Goal: Task Accomplishment & Management: Use online tool/utility

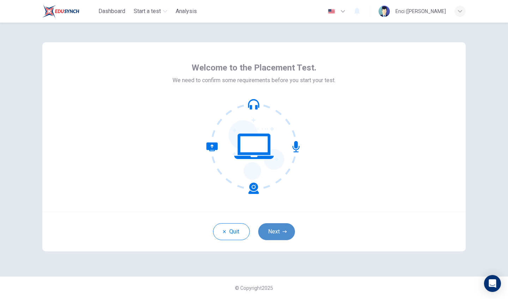
drag, startPoint x: 375, startPoint y: 7, endPoint x: 281, endPoint y: 230, distance: 242.2
click at [281, 230] on button "Next" at bounding box center [276, 231] width 37 height 17
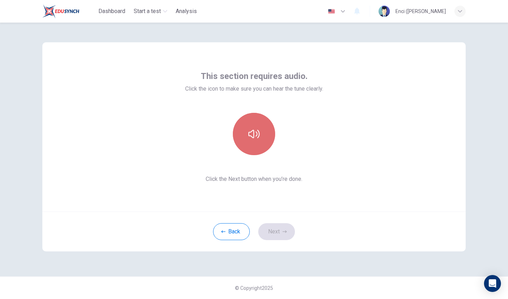
click at [254, 138] on icon "button" at bounding box center [253, 133] width 11 height 11
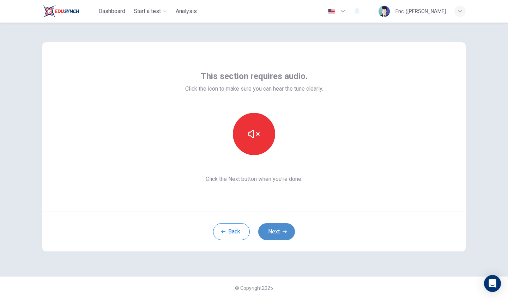
click at [276, 234] on button "Next" at bounding box center [276, 231] width 37 height 17
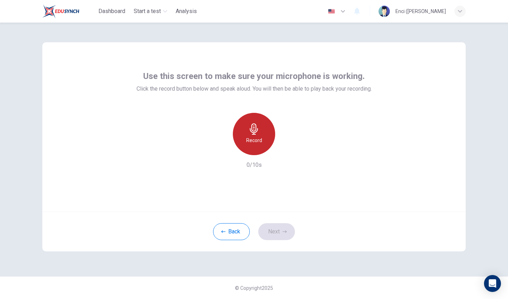
click at [254, 143] on h6 "Record" at bounding box center [254, 140] width 16 height 8
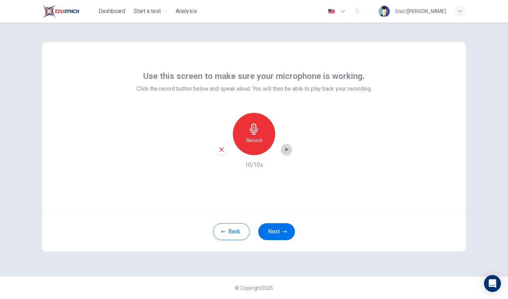
click at [284, 149] on icon "button" at bounding box center [286, 149] width 7 height 7
click at [279, 228] on button "Next" at bounding box center [276, 231] width 37 height 17
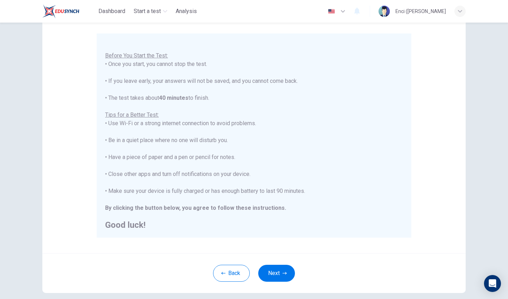
scroll to position [56, 0]
click at [275, 271] on button "Next" at bounding box center [276, 273] width 37 height 17
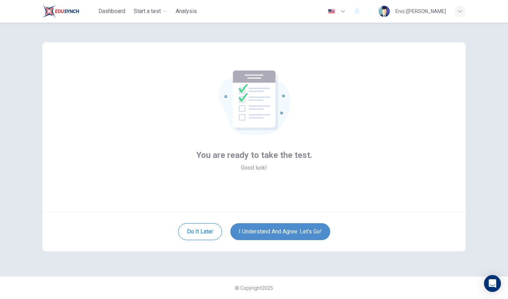
click at [276, 233] on button "I understand and agree. Let’s go!" at bounding box center [280, 231] width 100 height 17
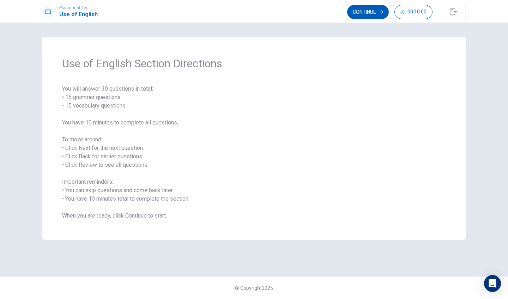
click at [363, 17] on button "Continue" at bounding box center [368, 12] width 42 height 14
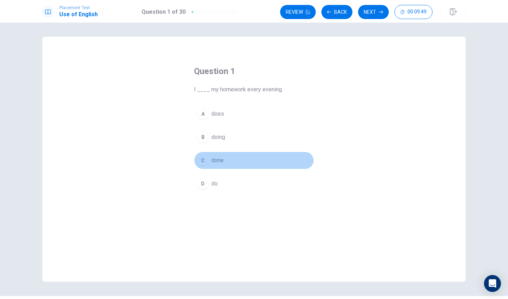
click at [202, 161] on div "C" at bounding box center [202, 160] width 11 height 11
click at [203, 167] on button "C done" at bounding box center [254, 161] width 120 height 18
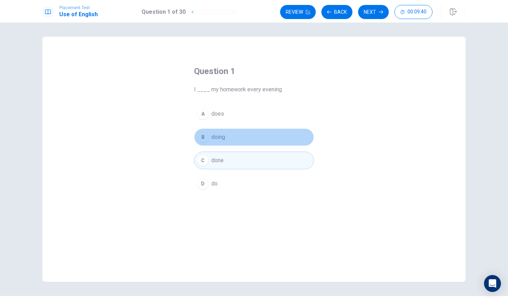
click at [217, 138] on span "doing" at bounding box center [218, 137] width 14 height 8
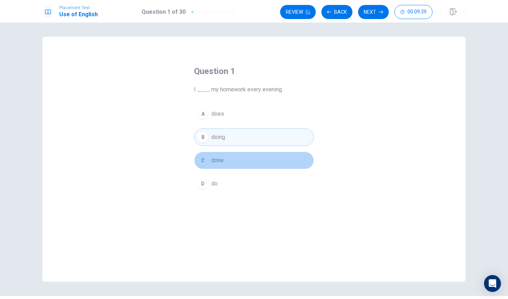
click at [217, 162] on span "done" at bounding box center [217, 160] width 12 height 8
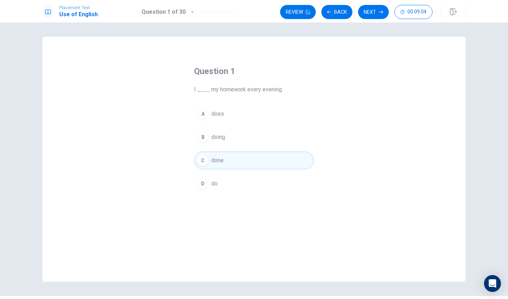
click at [235, 117] on button "A does" at bounding box center [254, 114] width 120 height 18
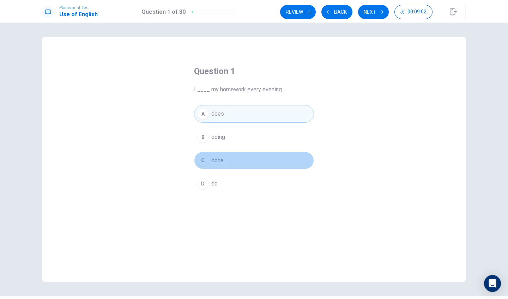
click at [223, 168] on button "C done" at bounding box center [254, 161] width 120 height 18
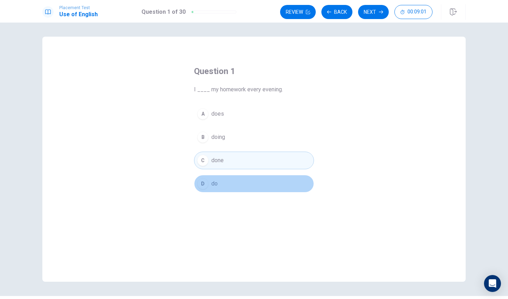
click at [222, 185] on button "D do" at bounding box center [254, 184] width 120 height 18
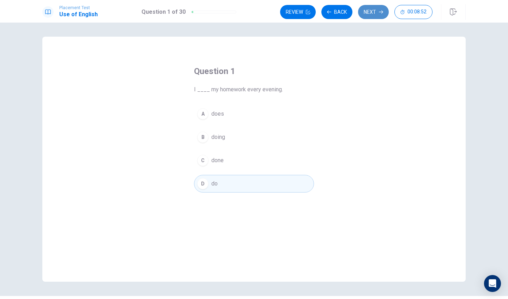
click at [372, 13] on button "Next" at bounding box center [373, 12] width 31 height 14
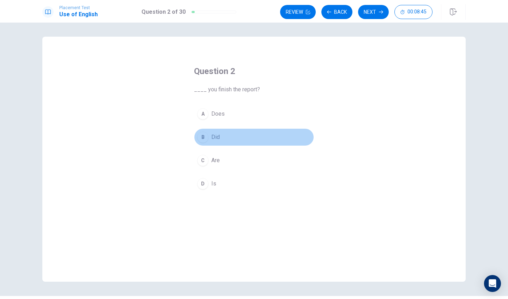
click at [202, 141] on div "B" at bounding box center [202, 136] width 11 height 11
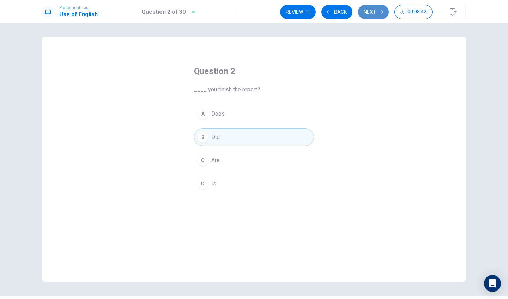
click at [366, 10] on button "Next" at bounding box center [373, 12] width 31 height 14
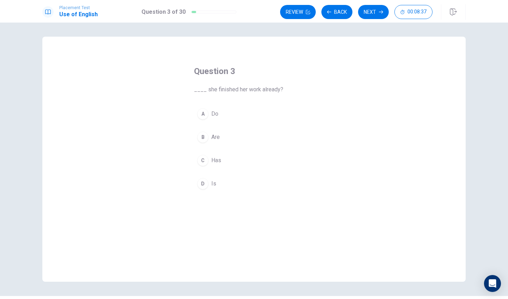
click at [200, 161] on div "C" at bounding box center [202, 160] width 11 height 11
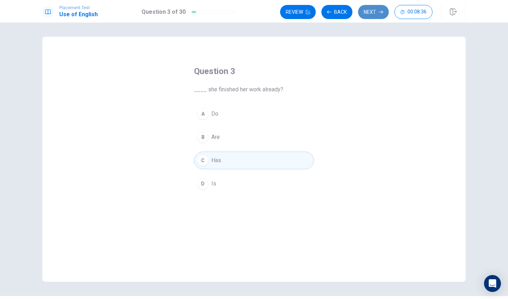
click at [370, 11] on button "Next" at bounding box center [373, 12] width 31 height 14
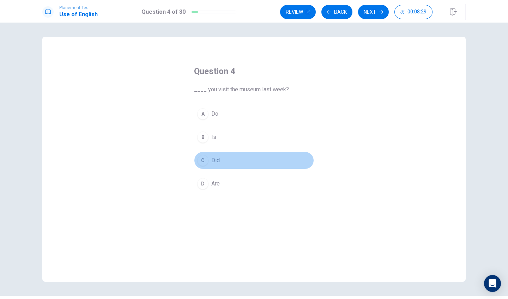
click at [205, 160] on div "C" at bounding box center [202, 160] width 11 height 11
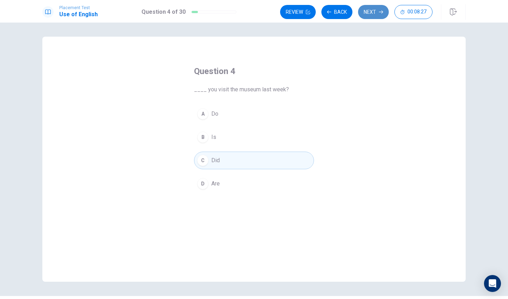
click at [369, 14] on button "Next" at bounding box center [373, 12] width 31 height 14
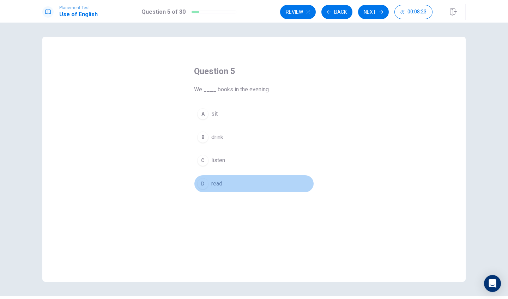
click at [200, 184] on div "D" at bounding box center [202, 183] width 11 height 11
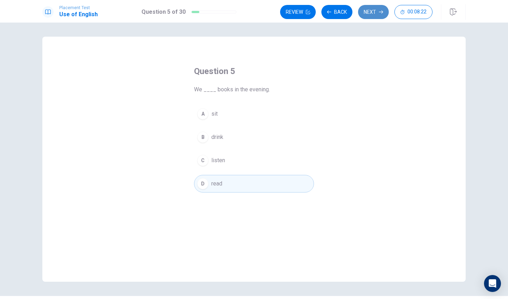
click at [366, 9] on button "Next" at bounding box center [373, 12] width 31 height 14
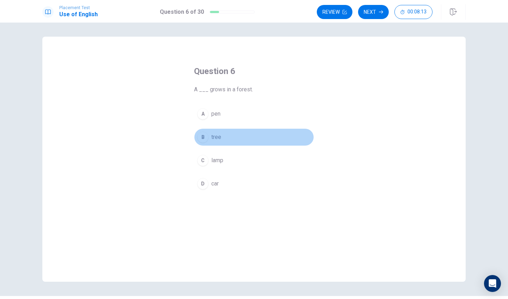
click at [204, 143] on button "B tree" at bounding box center [254, 137] width 120 height 18
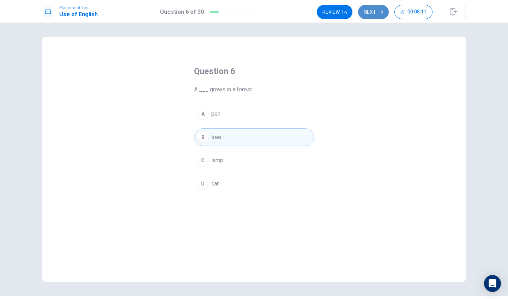
click at [365, 17] on button "Next" at bounding box center [373, 12] width 31 height 14
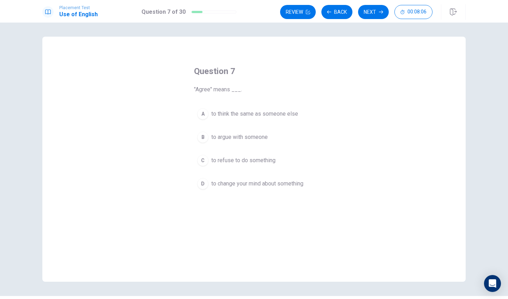
click at [203, 137] on div "B" at bounding box center [202, 136] width 11 height 11
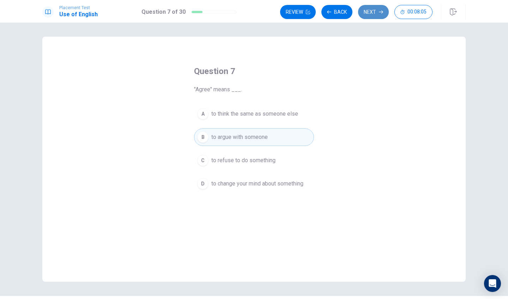
click at [372, 9] on button "Next" at bounding box center [373, 12] width 31 height 14
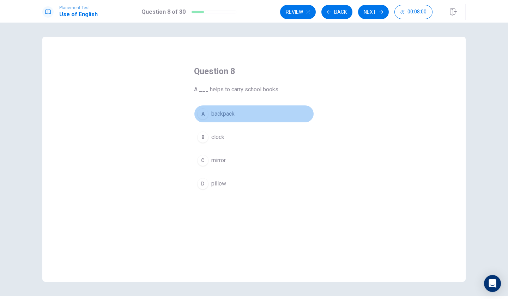
click at [206, 114] on div "A" at bounding box center [202, 113] width 11 height 11
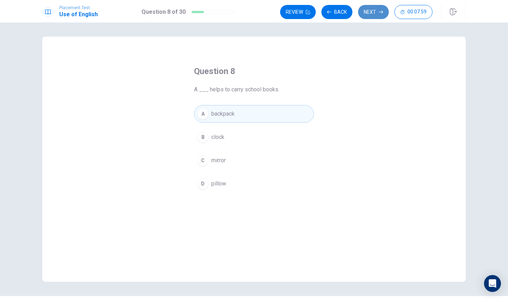
click at [370, 15] on button "Next" at bounding box center [373, 12] width 31 height 14
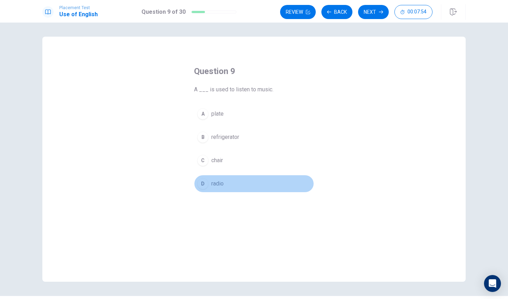
click at [200, 177] on button "D radio" at bounding box center [254, 184] width 120 height 18
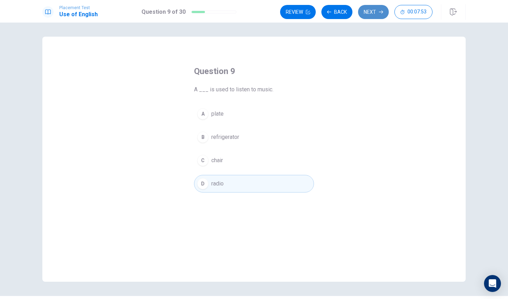
click at [377, 14] on button "Next" at bounding box center [373, 12] width 31 height 14
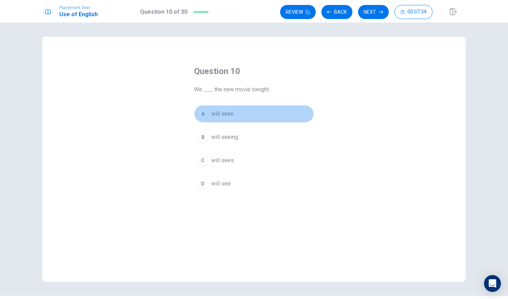
click at [207, 114] on div "A" at bounding box center [202, 113] width 11 height 11
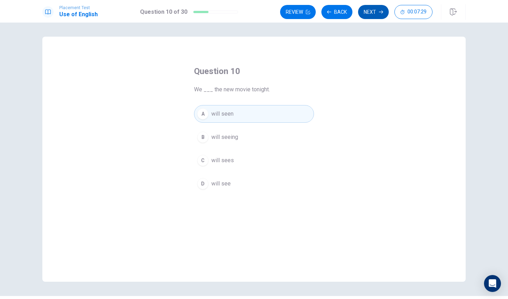
click at [370, 11] on button "Next" at bounding box center [373, 12] width 31 height 14
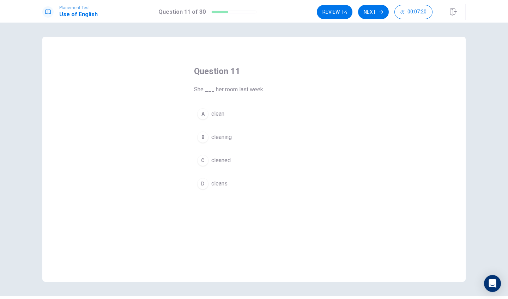
click at [205, 159] on div "C" at bounding box center [202, 160] width 11 height 11
click at [372, 14] on button "Next" at bounding box center [373, 12] width 31 height 14
click at [205, 139] on div "B" at bounding box center [202, 136] width 11 height 11
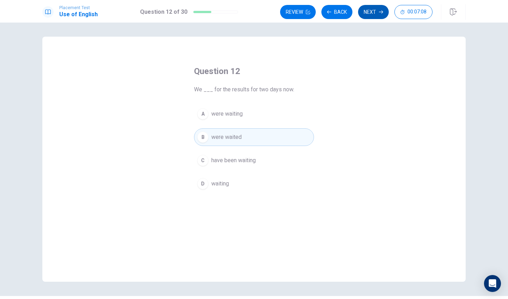
click at [366, 13] on button "Next" at bounding box center [373, 12] width 31 height 14
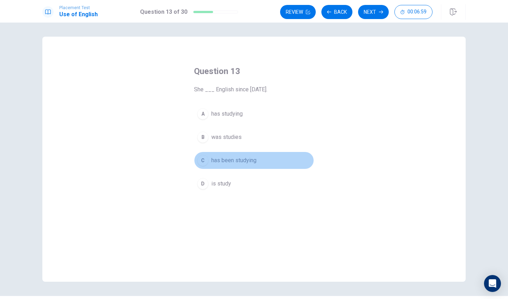
click at [203, 160] on div "C" at bounding box center [202, 160] width 11 height 11
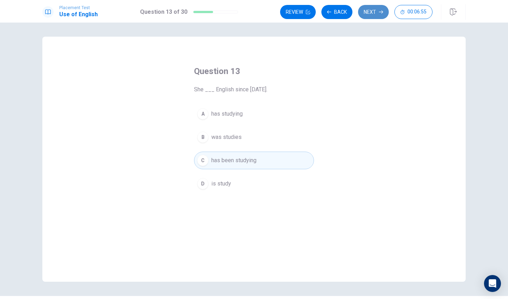
click at [364, 14] on button "Next" at bounding box center [373, 12] width 31 height 14
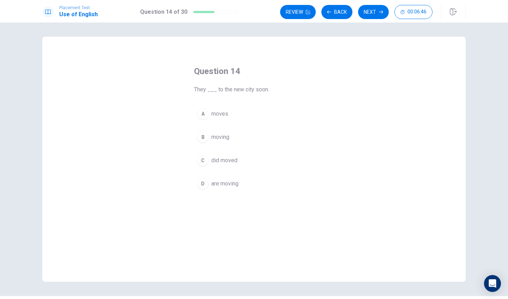
click at [202, 183] on div "D" at bounding box center [202, 183] width 11 height 11
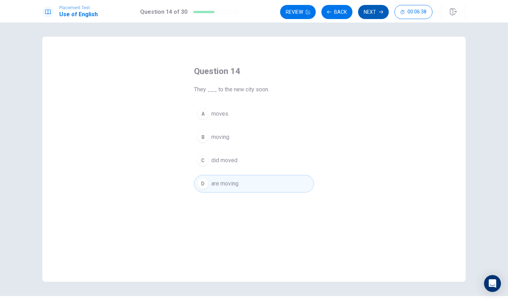
click at [371, 12] on button "Next" at bounding box center [373, 12] width 31 height 14
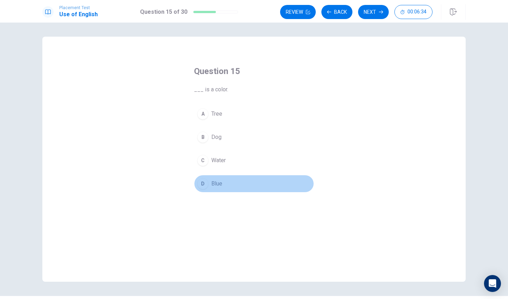
click at [201, 186] on div "D" at bounding box center [202, 183] width 11 height 11
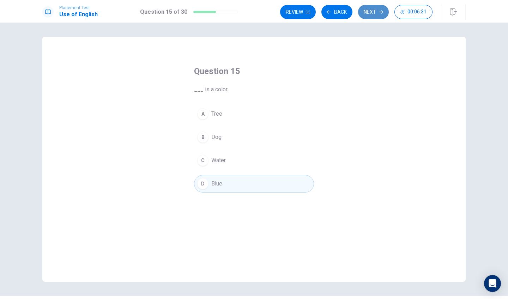
click at [372, 13] on button "Next" at bounding box center [373, 12] width 31 height 14
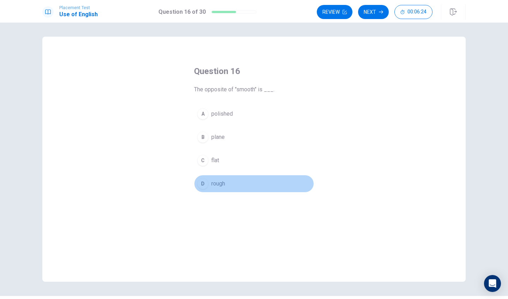
click at [205, 186] on div "D" at bounding box center [202, 183] width 11 height 11
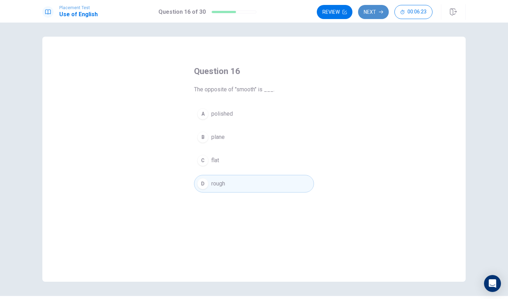
click at [364, 13] on button "Next" at bounding box center [373, 12] width 31 height 14
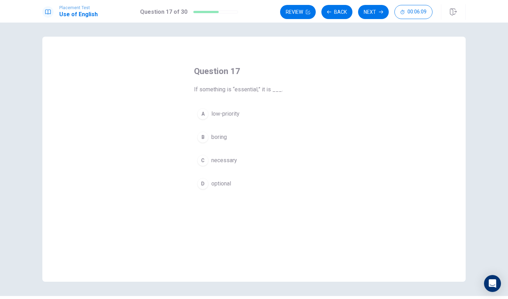
click at [205, 126] on div "A low-priority B boring C necessary D optional" at bounding box center [254, 148] width 120 height 87
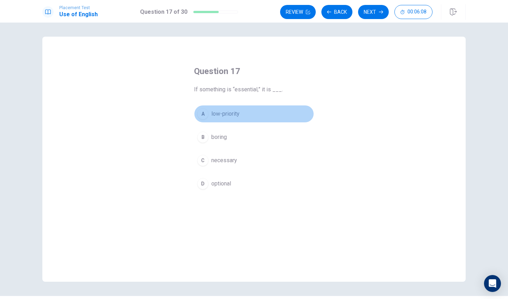
click at [205, 116] on div "A" at bounding box center [202, 113] width 11 height 11
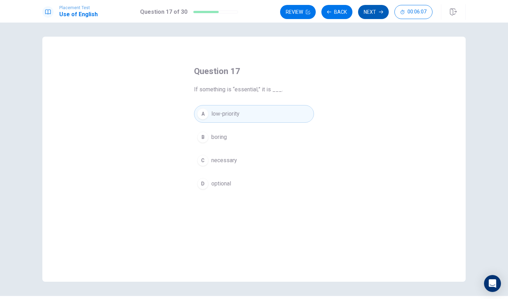
click at [369, 14] on button "Next" at bounding box center [373, 12] width 31 height 14
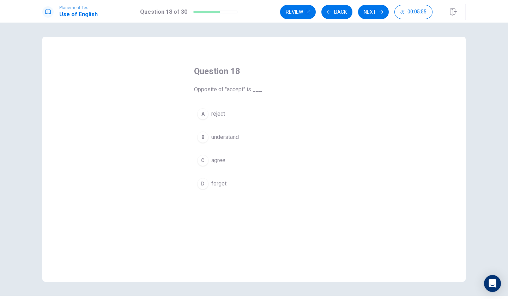
click at [205, 160] on div "C" at bounding box center [202, 160] width 11 height 11
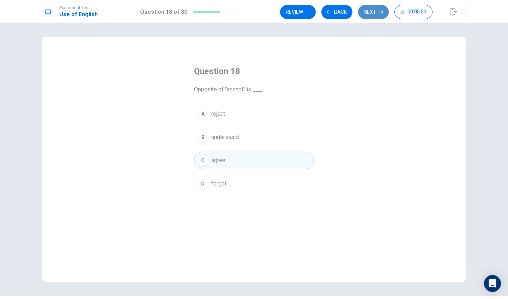
click at [364, 10] on button "Next" at bounding box center [373, 12] width 31 height 14
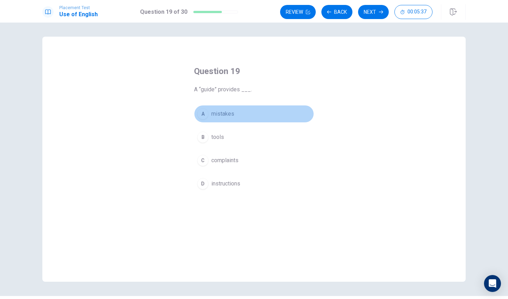
click at [204, 116] on div "A" at bounding box center [202, 113] width 11 height 11
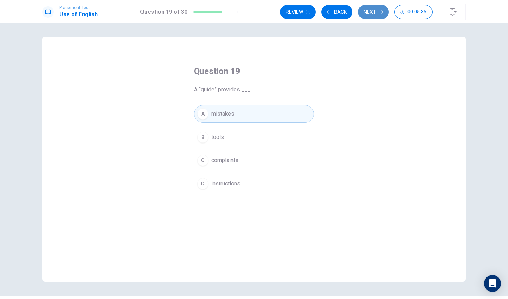
click at [372, 8] on button "Next" at bounding box center [373, 12] width 31 height 14
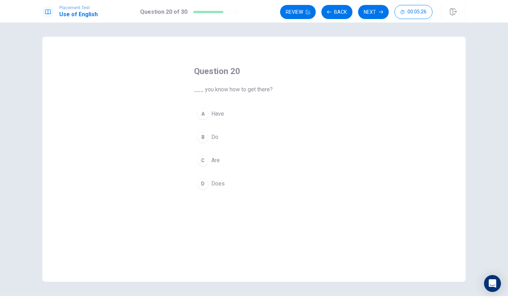
click at [204, 139] on div "B" at bounding box center [202, 136] width 11 height 11
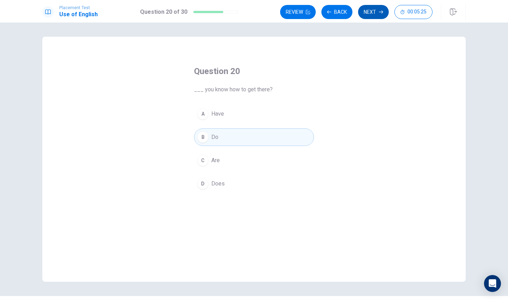
click at [370, 11] on button "Next" at bounding box center [373, 12] width 31 height 14
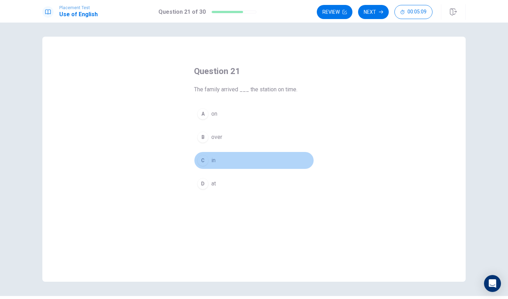
click at [200, 167] on button "C in" at bounding box center [254, 161] width 120 height 18
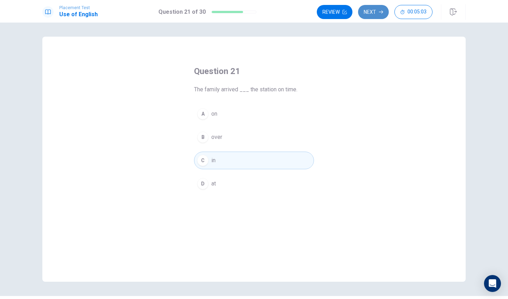
click at [374, 13] on button "Next" at bounding box center [373, 12] width 31 height 14
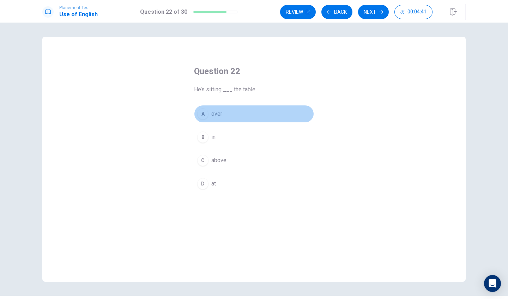
click at [209, 114] on button "A over" at bounding box center [254, 114] width 120 height 18
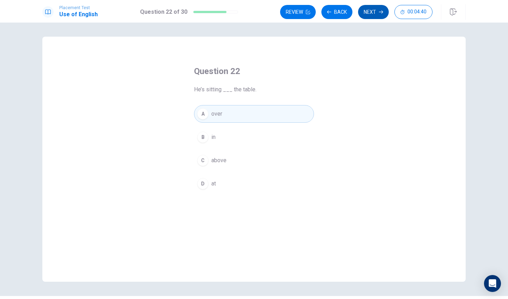
click at [364, 13] on button "Next" at bounding box center [373, 12] width 31 height 14
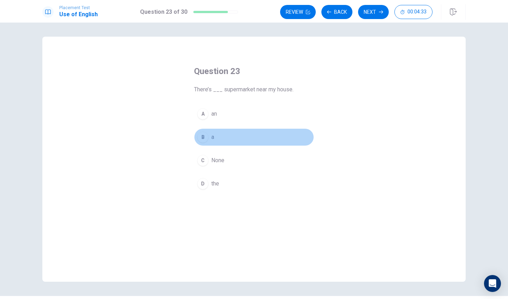
click at [205, 136] on div "B" at bounding box center [202, 136] width 11 height 11
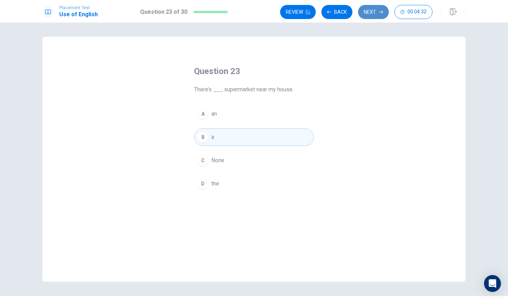
click at [367, 10] on button "Next" at bounding box center [373, 12] width 31 height 14
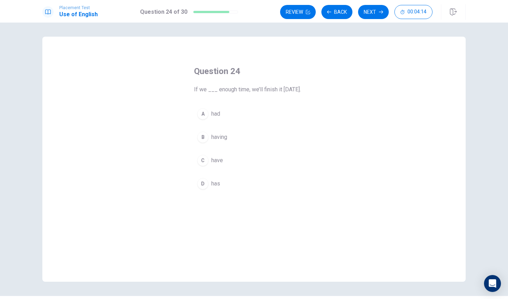
click at [205, 160] on div "C" at bounding box center [202, 160] width 11 height 11
click at [370, 12] on button "Next" at bounding box center [373, 12] width 31 height 14
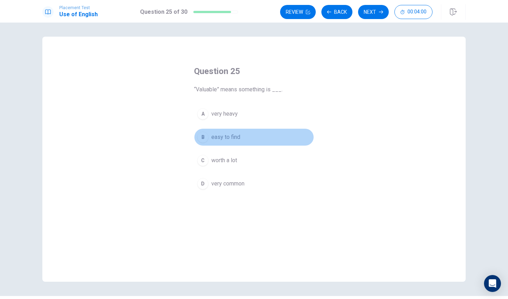
click at [204, 140] on div "B" at bounding box center [202, 136] width 11 height 11
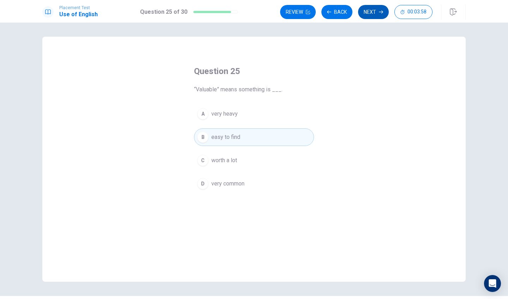
click at [371, 16] on button "Next" at bounding box center [373, 12] width 31 height 14
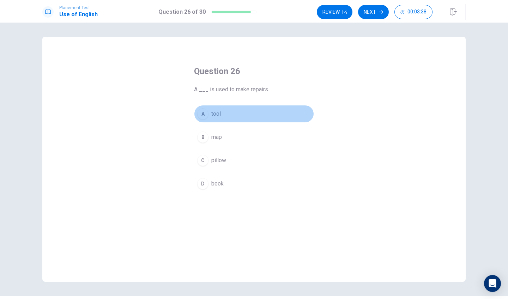
click at [203, 117] on div "A" at bounding box center [202, 113] width 11 height 11
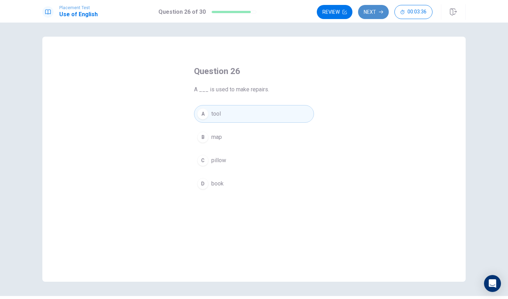
click at [370, 9] on button "Next" at bounding box center [373, 12] width 31 height 14
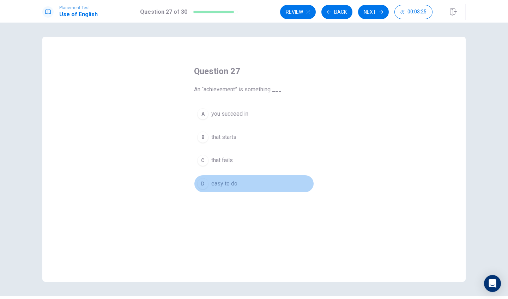
click at [205, 185] on div "D" at bounding box center [202, 183] width 11 height 11
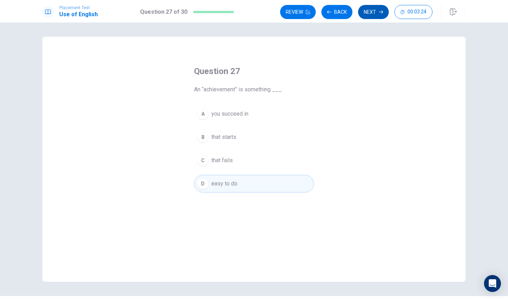
click at [368, 13] on button "Next" at bounding box center [373, 12] width 31 height 14
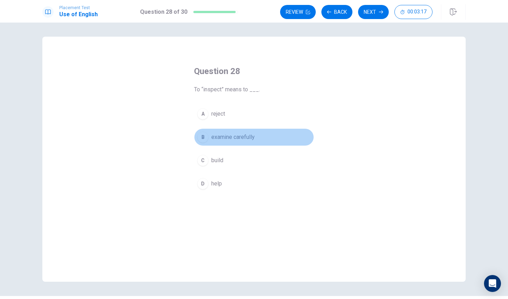
click at [203, 140] on div "B" at bounding box center [202, 136] width 11 height 11
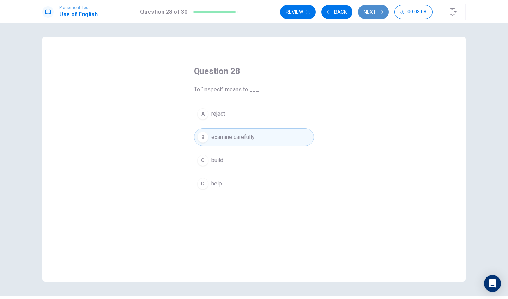
click at [366, 14] on button "Next" at bounding box center [373, 12] width 31 height 14
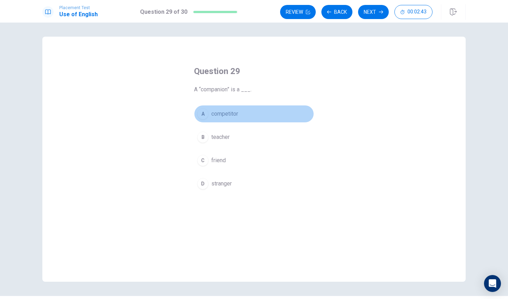
click at [204, 117] on div "A" at bounding box center [202, 113] width 11 height 11
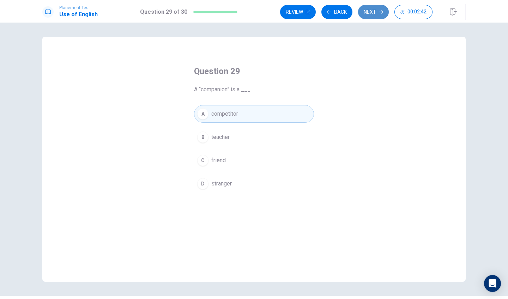
click at [365, 13] on button "Next" at bounding box center [373, 12] width 31 height 14
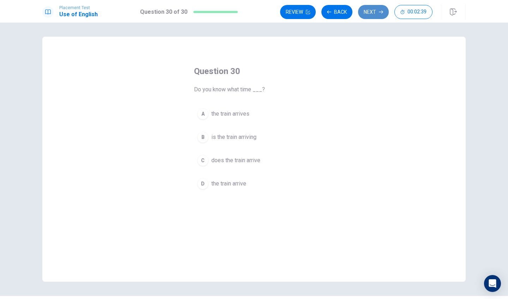
click at [367, 13] on button "Next" at bounding box center [373, 12] width 31 height 14
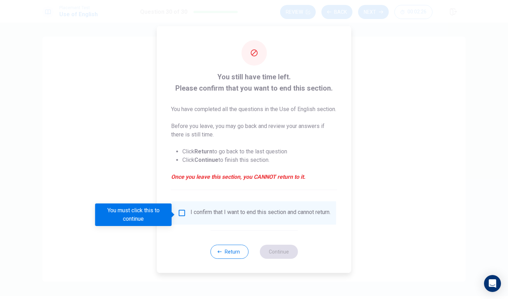
click at [57, 255] on div at bounding box center [254, 149] width 508 height 299
click at [233, 259] on button "Return" at bounding box center [229, 252] width 38 height 14
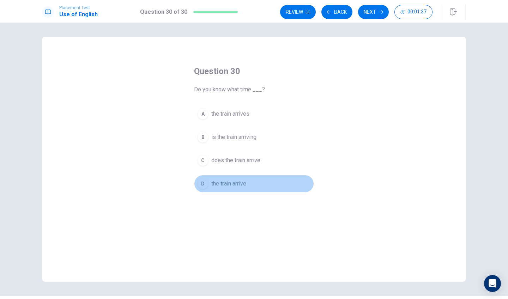
click at [204, 185] on div "D" at bounding box center [202, 183] width 11 height 11
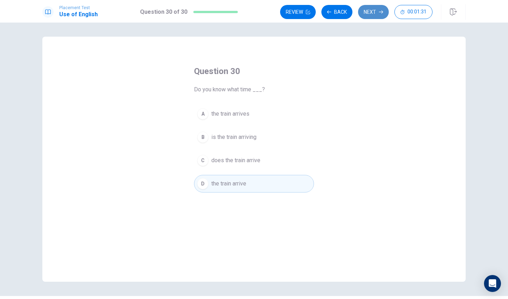
click at [375, 11] on button "Next" at bounding box center [373, 12] width 31 height 14
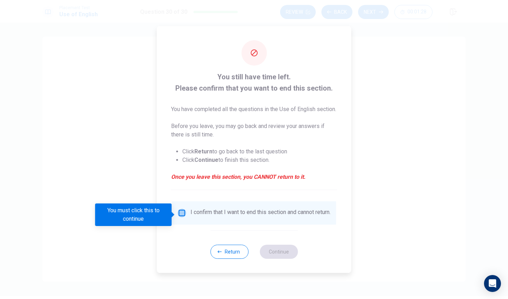
click at [180, 217] on input "You must click this to continue" at bounding box center [182, 213] width 8 height 8
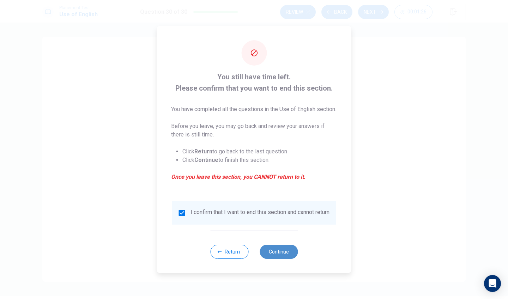
click at [273, 259] on button "Continue" at bounding box center [278, 252] width 38 height 14
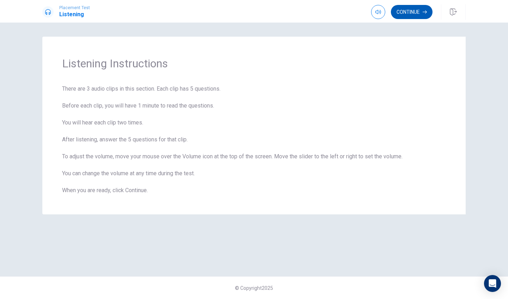
click at [407, 16] on button "Continue" at bounding box center [412, 12] width 42 height 14
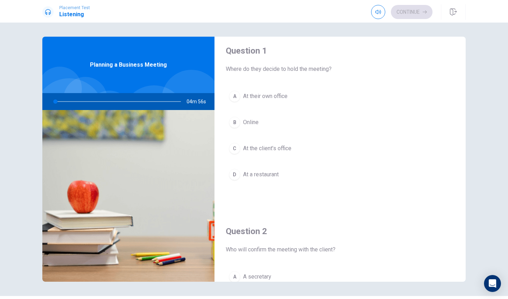
scroll to position [5, 0]
drag, startPoint x: 238, startPoint y: 97, endPoint x: 297, endPoint y: 69, distance: 65.8
click at [298, 69] on div "Question 1 Where do they decide to hold the meeting? A At their own office B On…" at bounding box center [339, 122] width 251 height 180
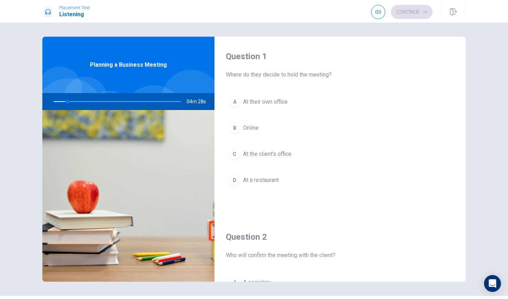
scroll to position [0, 0]
drag, startPoint x: 70, startPoint y: 103, endPoint x: 75, endPoint y: 101, distance: 5.4
click at [76, 101] on div at bounding box center [115, 101] width 141 height 17
drag, startPoint x: 69, startPoint y: 102, endPoint x: 76, endPoint y: 104, distance: 7.4
click at [76, 104] on div at bounding box center [115, 101] width 141 height 17
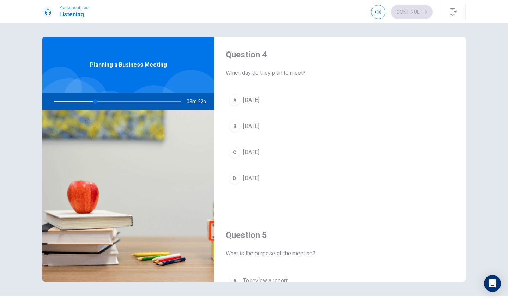
scroll to position [536, 0]
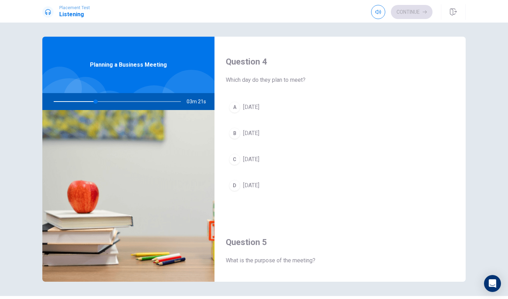
click at [238, 108] on div "A" at bounding box center [234, 107] width 11 height 11
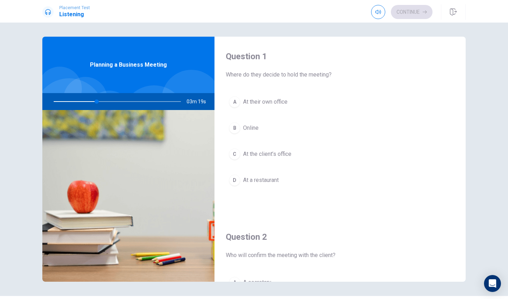
scroll to position [0, 0]
click at [238, 107] on button "A At their own office" at bounding box center [340, 102] width 228 height 18
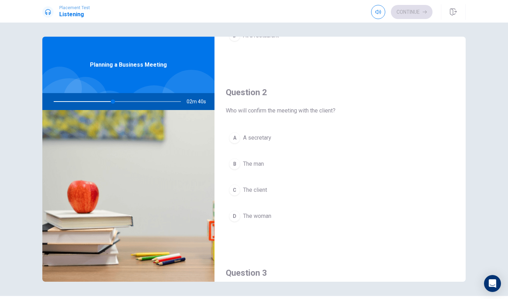
scroll to position [148, 0]
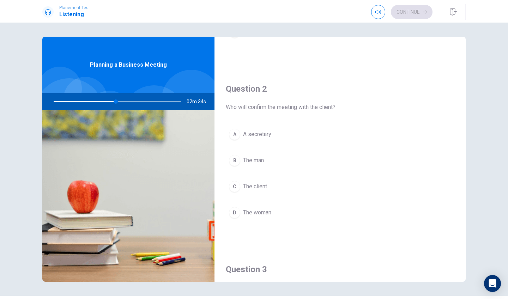
click at [235, 165] on div "B" at bounding box center [234, 160] width 11 height 11
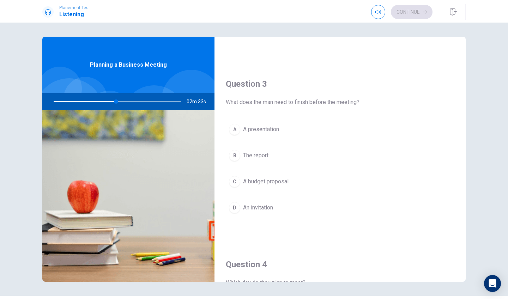
scroll to position [337, 0]
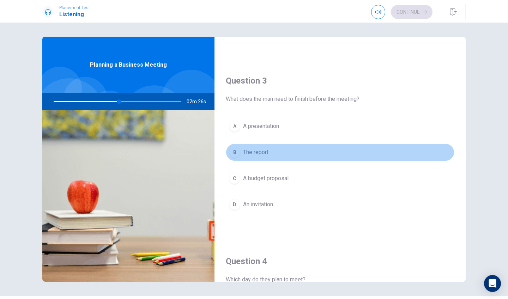
click at [234, 150] on div "B" at bounding box center [234, 152] width 11 height 11
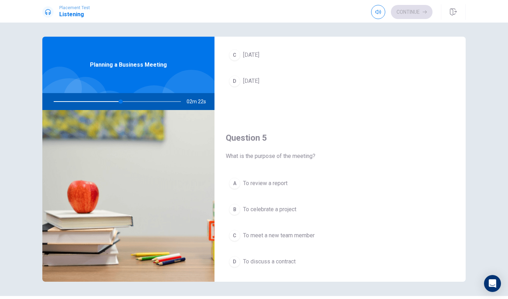
scroll to position [643, 0]
drag, startPoint x: 125, startPoint y: 103, endPoint x: 119, endPoint y: 102, distance: 5.7
click at [116, 102] on div at bounding box center [115, 101] width 141 height 17
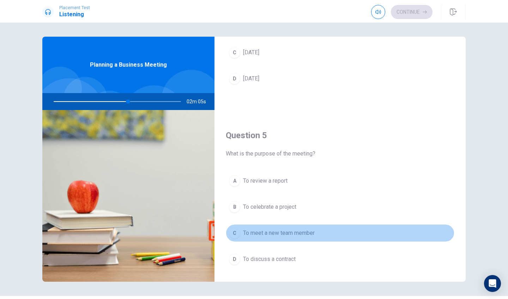
click at [235, 233] on div "C" at bounding box center [234, 232] width 11 height 11
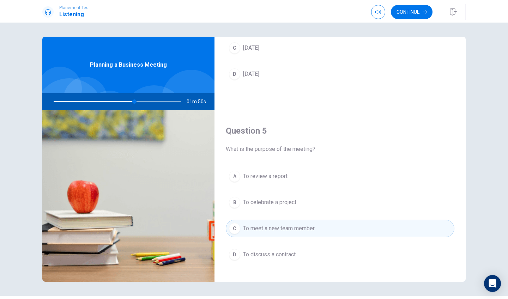
scroll to position [650, 0]
click at [239, 251] on div "D" at bounding box center [234, 252] width 11 height 11
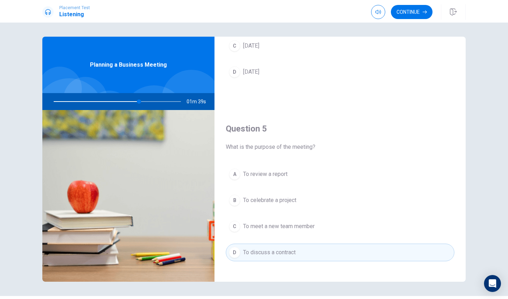
click at [263, 188] on div "A To review a report B To celebrate a project C To meet a new team member D To …" at bounding box center [340, 220] width 228 height 110
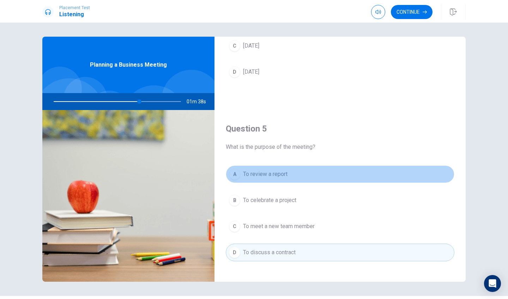
click at [263, 179] on button "A To review a report" at bounding box center [340, 174] width 228 height 18
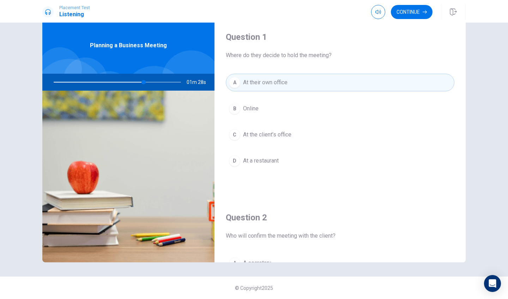
scroll to position [0, 0]
click at [409, 13] on button "Continue" at bounding box center [412, 12] width 42 height 14
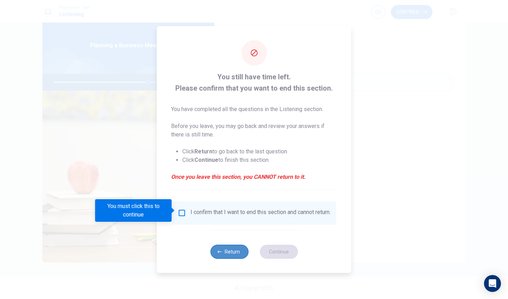
click at [219, 251] on button "Return" at bounding box center [229, 252] width 38 height 14
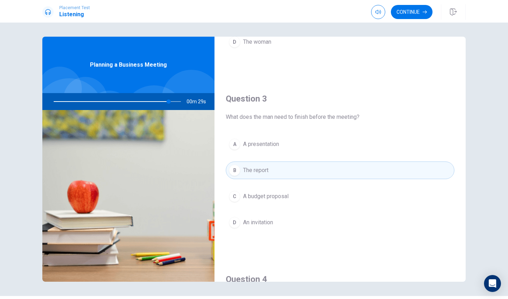
scroll to position [318, 0]
click at [261, 158] on div "A A presentation B The report C A budget proposal D An invitation" at bounding box center [340, 191] width 228 height 110
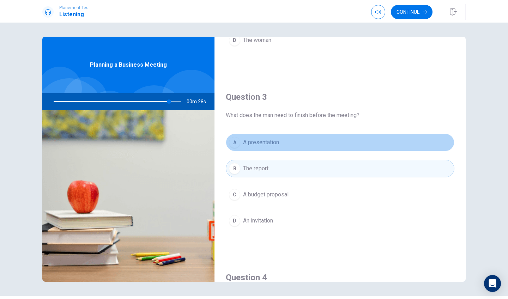
click at [260, 148] on button "A A presentation" at bounding box center [340, 143] width 228 height 18
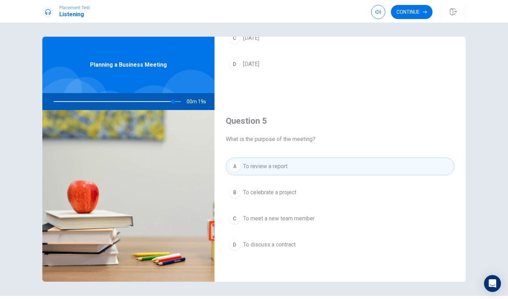
scroll to position [657, 0]
click at [255, 251] on button "D To discuss a contract" at bounding box center [340, 245] width 228 height 18
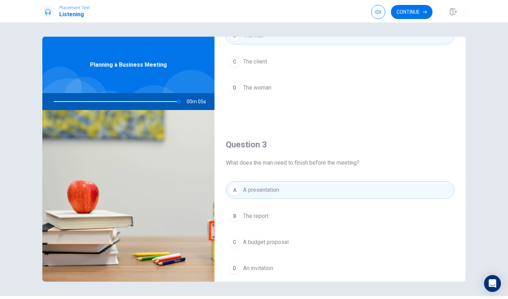
scroll to position [275, 0]
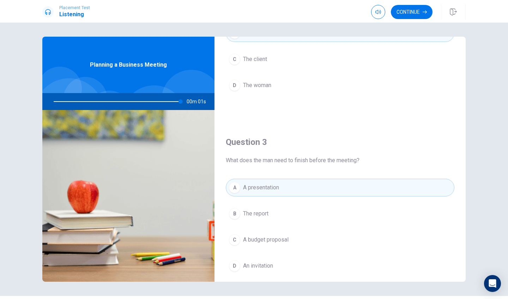
type input "0"
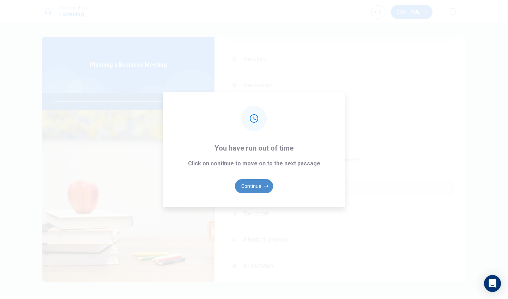
click at [248, 185] on button "Continue" at bounding box center [254, 186] width 38 height 14
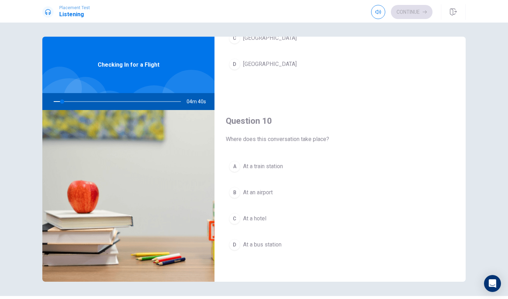
scroll to position [657, 0]
click at [235, 195] on div "B" at bounding box center [234, 192] width 11 height 11
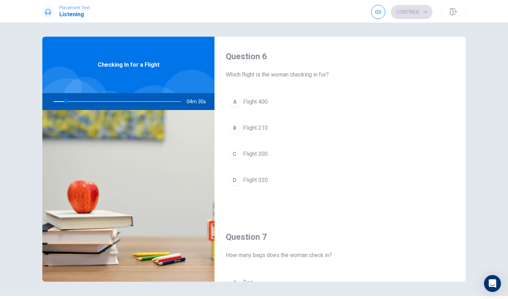
scroll to position [0, 0]
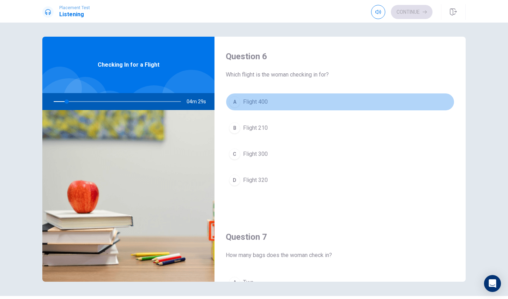
click at [233, 104] on div "A" at bounding box center [234, 101] width 11 height 11
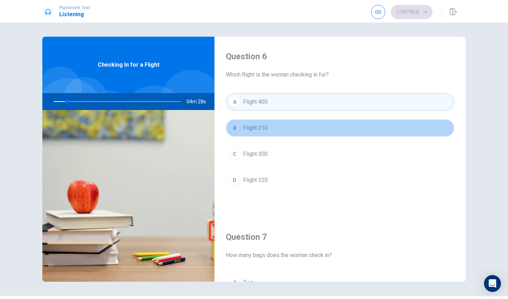
click at [234, 127] on div "B" at bounding box center [234, 127] width 11 height 11
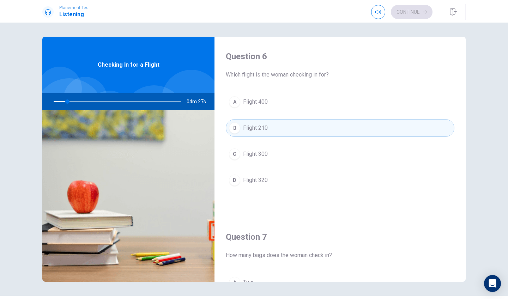
click at [232, 152] on div "C" at bounding box center [234, 153] width 11 height 11
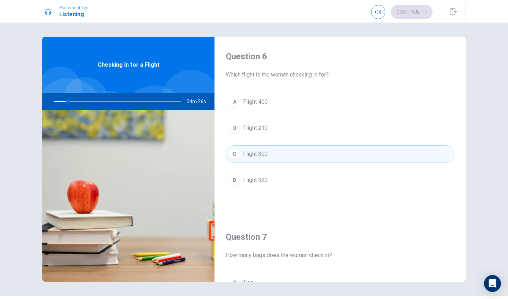
click at [233, 136] on button "B Flight 210" at bounding box center [340, 128] width 228 height 18
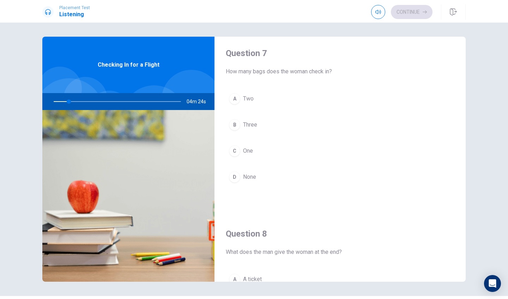
scroll to position [185, 0]
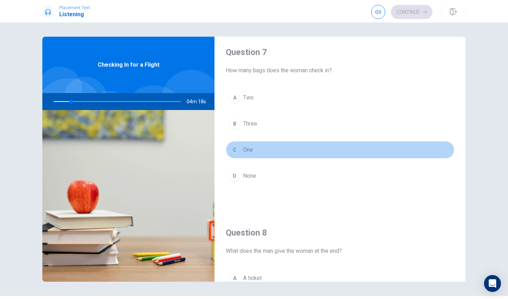
click at [233, 144] on button "C One" at bounding box center [340, 150] width 228 height 18
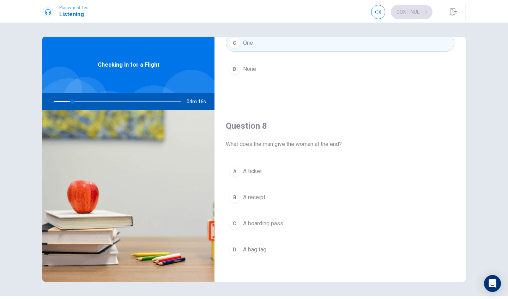
scroll to position [292, 0]
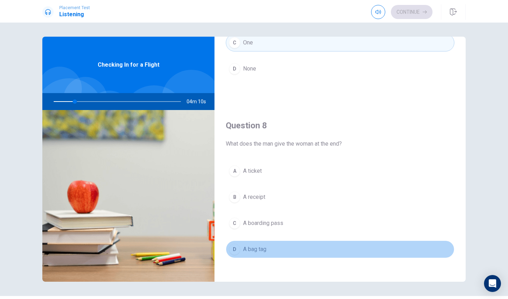
click at [233, 246] on div "D" at bounding box center [234, 249] width 11 height 11
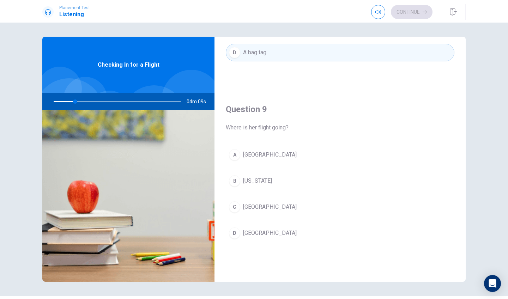
scroll to position [491, 0]
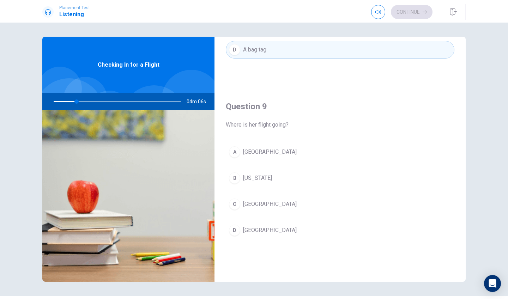
click at [232, 179] on div "B" at bounding box center [234, 177] width 11 height 11
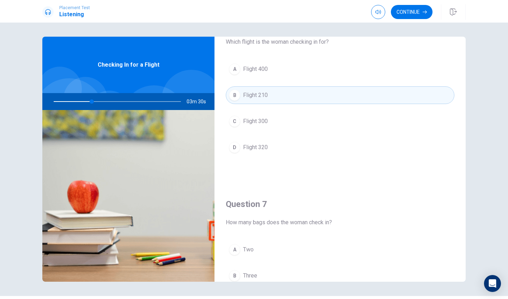
scroll to position [25, 0]
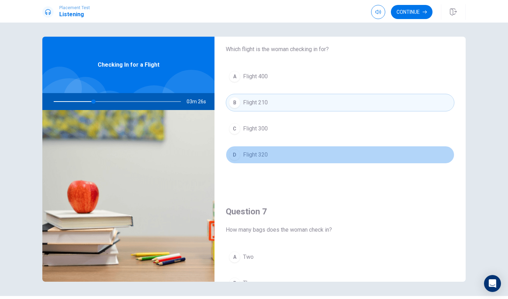
click at [231, 156] on div "D" at bounding box center [234, 154] width 11 height 11
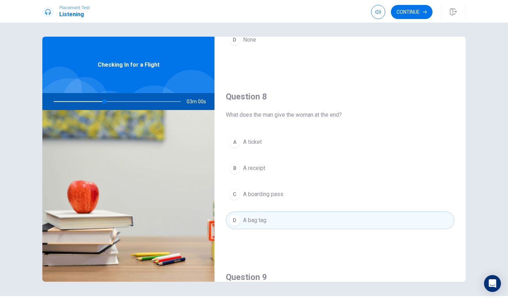
scroll to position [321, 0]
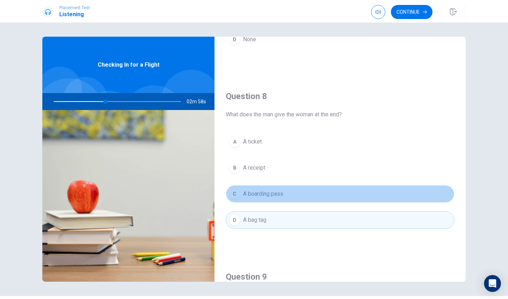
click at [232, 192] on div "C" at bounding box center [234, 193] width 11 height 11
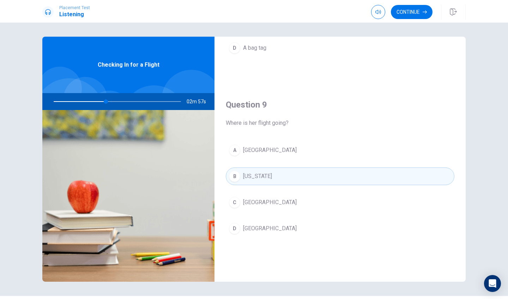
scroll to position [494, 0]
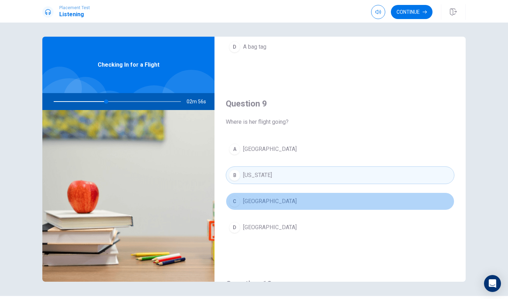
click at [233, 201] on div "C" at bounding box center [234, 201] width 11 height 11
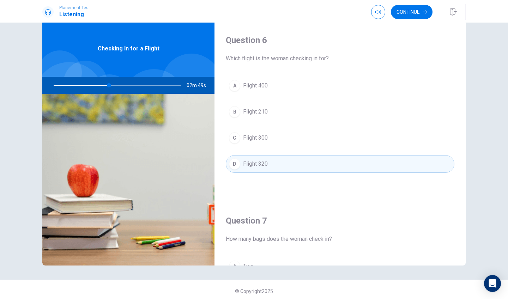
scroll to position [0, 0]
click at [409, 13] on button "Continue" at bounding box center [412, 12] width 42 height 14
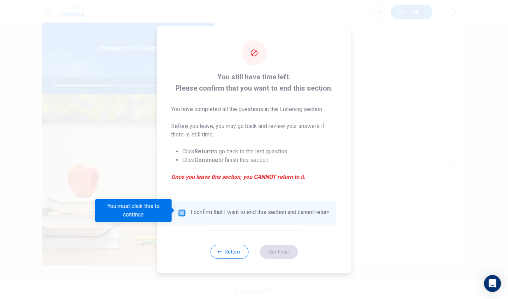
click at [181, 211] on input "You must click this to continue" at bounding box center [182, 213] width 8 height 8
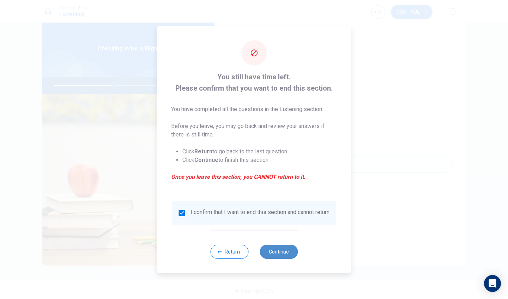
click at [280, 257] on button "Continue" at bounding box center [278, 252] width 38 height 14
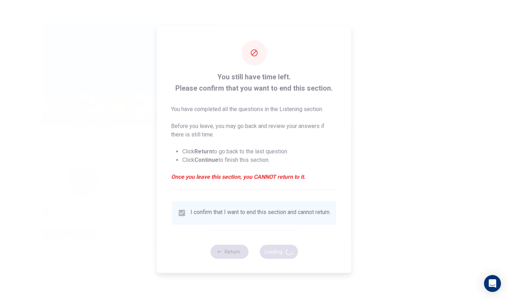
type input "48"
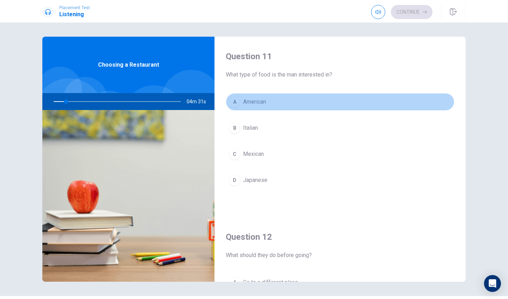
click at [236, 104] on div "A" at bounding box center [234, 101] width 11 height 11
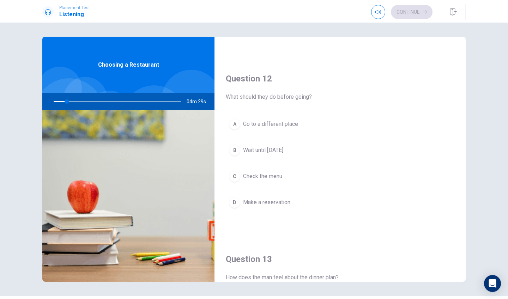
scroll to position [159, 0]
click at [233, 135] on div "A Go to a different place B Wait until [DATE] C Check the menu D Make a reserva…" at bounding box center [340, 170] width 228 height 110
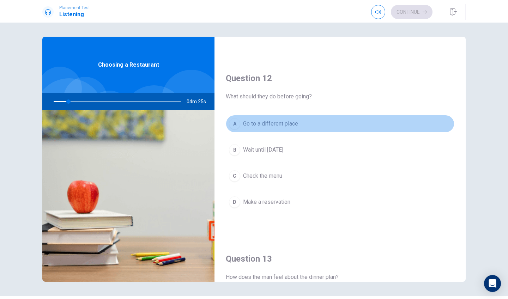
click at [233, 124] on div "A" at bounding box center [234, 123] width 11 height 11
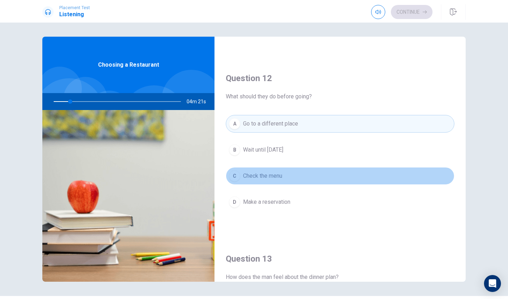
click at [240, 174] on div "C" at bounding box center [234, 175] width 11 height 11
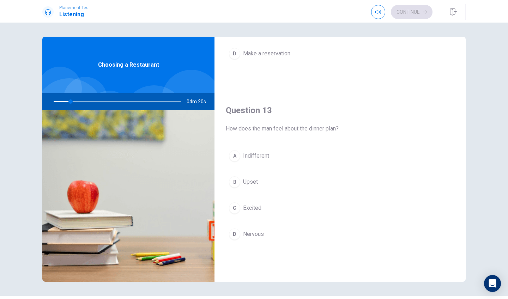
scroll to position [308, 0]
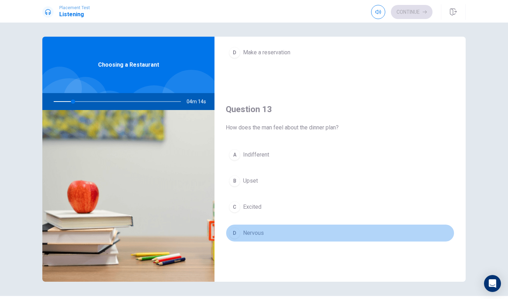
click at [236, 233] on div "D" at bounding box center [234, 232] width 11 height 11
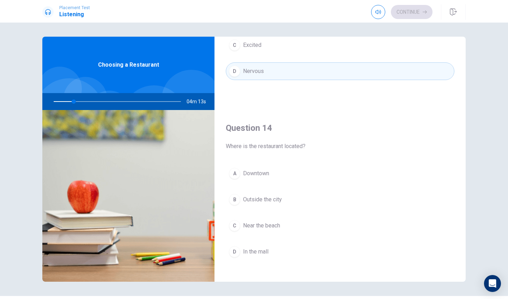
scroll to position [487, 0]
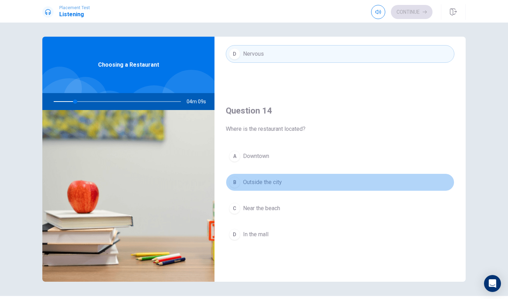
click at [236, 185] on div "B" at bounding box center [234, 182] width 11 height 11
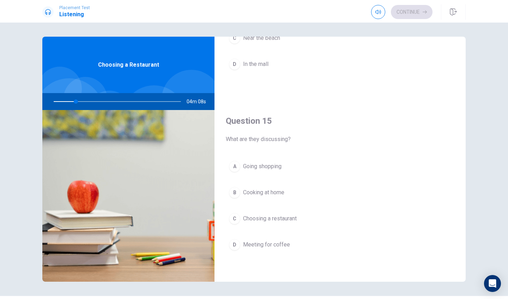
scroll to position [657, 0]
click at [230, 250] on button "D Meeting for coffee" at bounding box center [340, 245] width 228 height 18
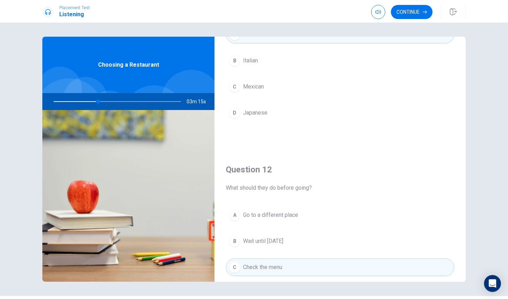
scroll to position [68, 0]
click at [237, 116] on div "D" at bounding box center [234, 112] width 11 height 11
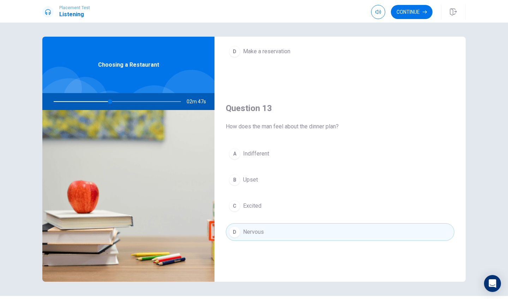
scroll to position [310, 0]
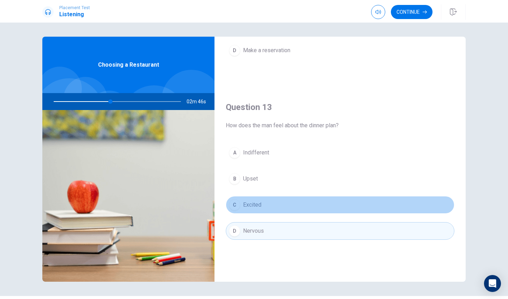
click at [233, 207] on div "C" at bounding box center [234, 204] width 11 height 11
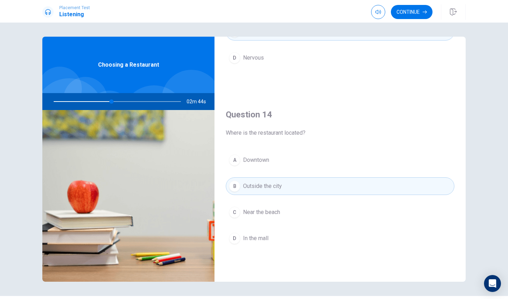
scroll to position [484, 0]
click at [239, 162] on div "A" at bounding box center [234, 159] width 11 height 11
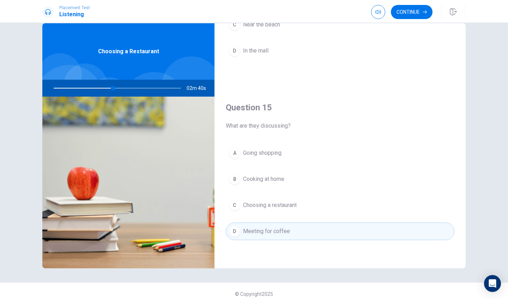
scroll to position [14, 0]
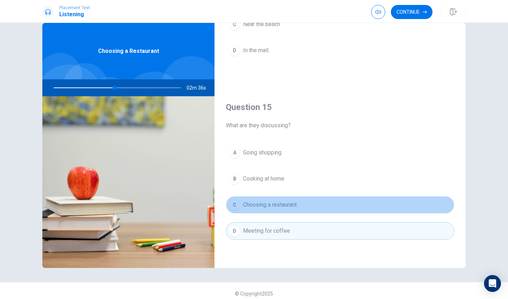
click at [239, 205] on div "C" at bounding box center [234, 204] width 11 height 11
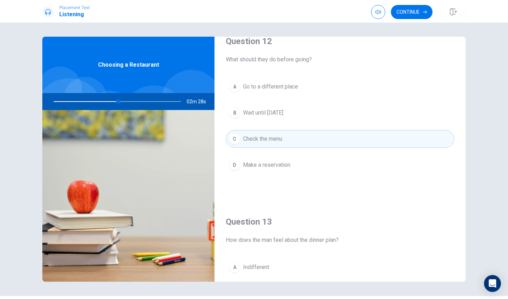
scroll to position [195, 0]
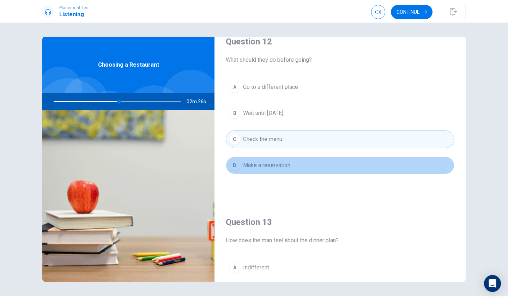
click at [237, 165] on div "D" at bounding box center [234, 165] width 11 height 11
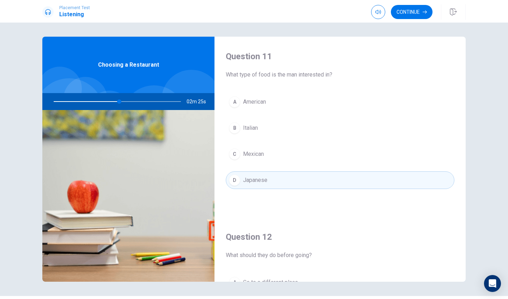
scroll to position [0, 0]
click at [235, 103] on div "A" at bounding box center [234, 101] width 11 height 11
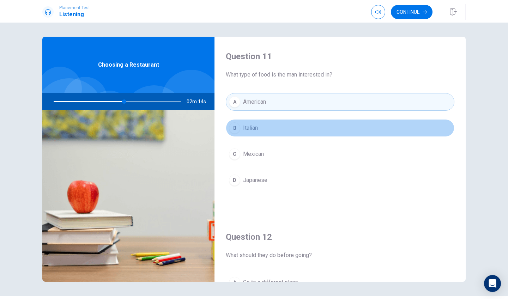
click at [237, 132] on div "B" at bounding box center [234, 127] width 11 height 11
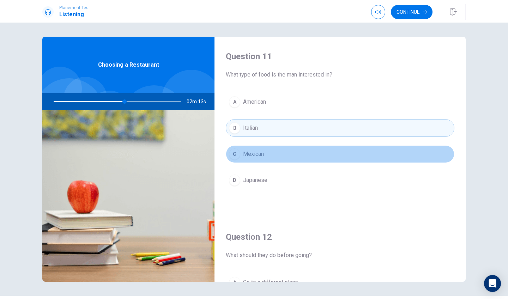
click at [239, 152] on div "C" at bounding box center [234, 153] width 11 height 11
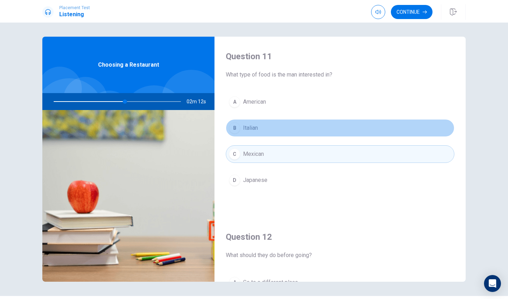
click at [238, 132] on button "B Italian" at bounding box center [340, 128] width 228 height 18
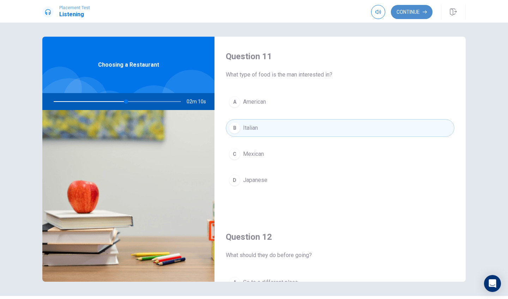
click at [404, 13] on button "Continue" at bounding box center [412, 12] width 42 height 14
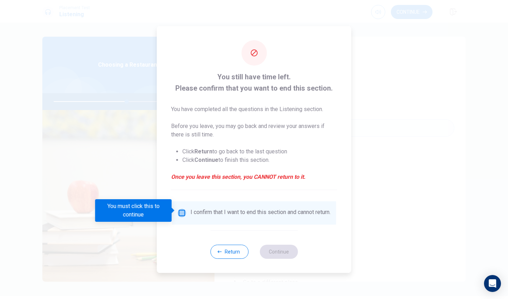
click at [180, 210] on input "You must click this to continue" at bounding box center [182, 213] width 8 height 8
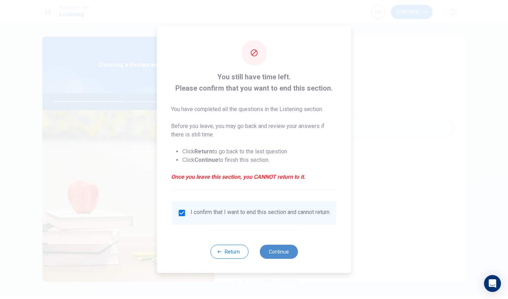
click at [282, 251] on button "Continue" at bounding box center [278, 252] width 38 height 14
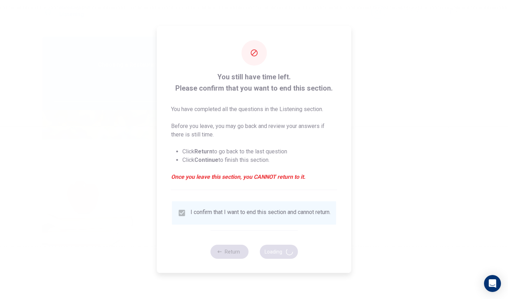
type input "59"
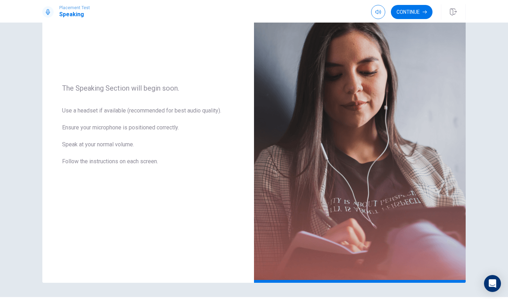
scroll to position [68, 0]
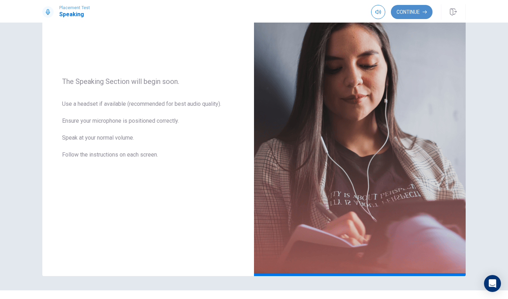
click at [405, 7] on button "Continue" at bounding box center [412, 12] width 42 height 14
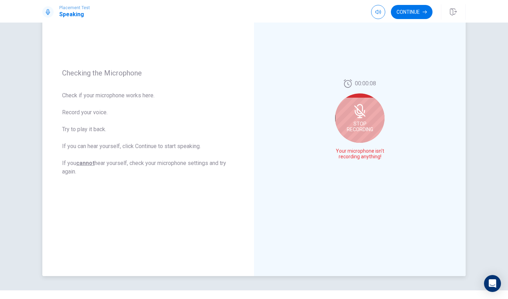
click at [347, 133] on div "Stop Recording" at bounding box center [359, 117] width 49 height 49
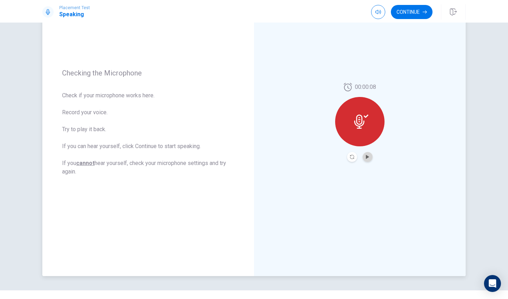
click at [363, 155] on button "Play Audio" at bounding box center [367, 157] width 10 height 10
click at [414, 14] on button "Continue" at bounding box center [412, 12] width 42 height 14
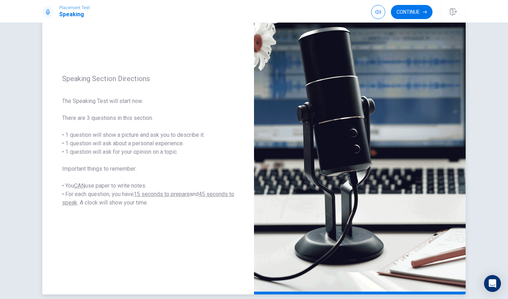
scroll to position [50, 0]
click at [399, 8] on button "Continue" at bounding box center [412, 12] width 42 height 14
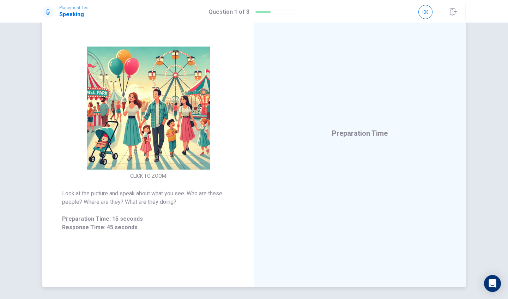
scroll to position [56, 0]
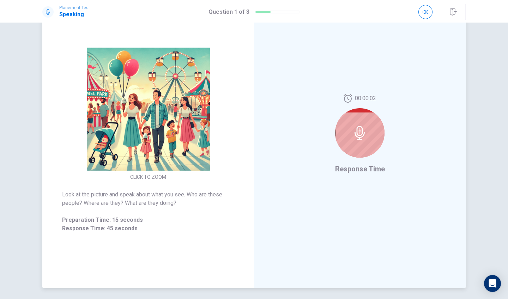
click at [362, 136] on icon at bounding box center [359, 133] width 14 height 14
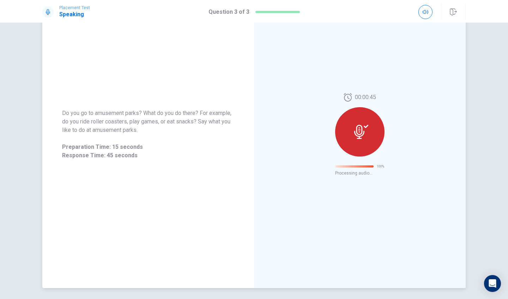
scroll to position [0, 0]
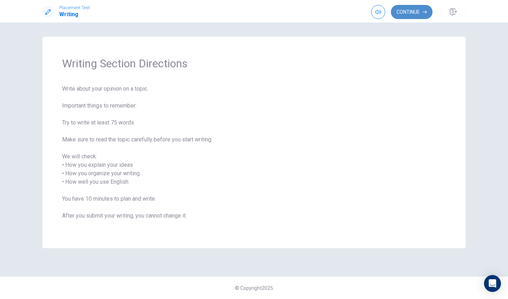
click at [412, 13] on button "Continue" at bounding box center [412, 12] width 42 height 14
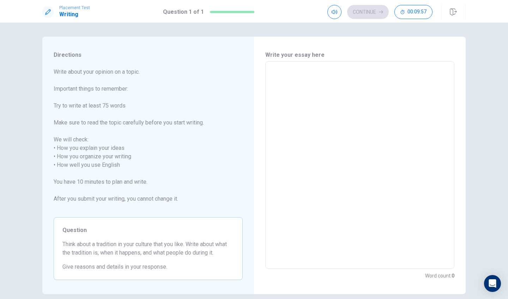
click at [308, 98] on textarea at bounding box center [359, 165] width 179 height 196
type textarea "S"
type textarea "x"
type textarea "Sp"
type textarea "x"
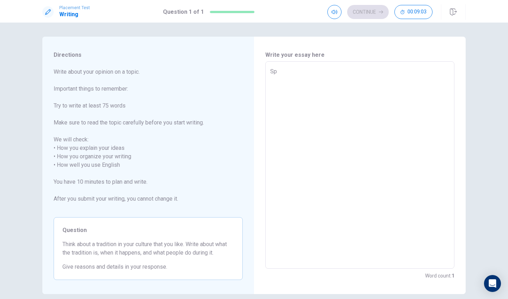
type textarea "Spo"
type textarea "x"
type textarea "Spor"
type textarea "x"
type textarea "Sport"
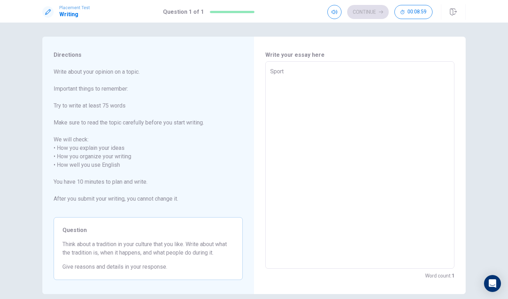
type textarea "x"
type textarea "Sport"
click at [269, 74] on div "Sport x ​" at bounding box center [359, 164] width 189 height 207
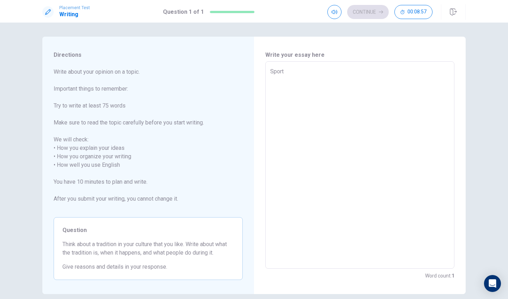
type textarea "x"
type textarea "Sport"
type textarea "x"
type textarea "Sport"
type textarea "x"
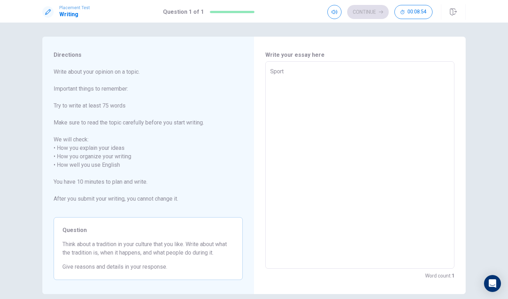
type textarea "Spor"
type textarea "x"
type textarea "Sport"
type textarea "x"
type textarea "Sport"
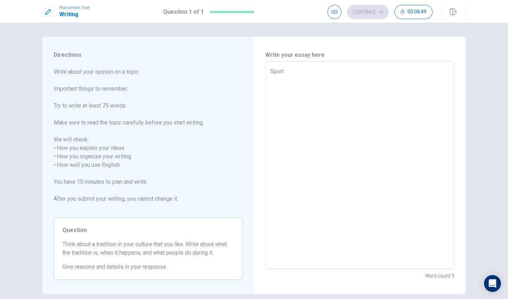
type textarea "x"
type textarea "Sport"
type textarea "x"
type textarea "Sport"
type textarea "x"
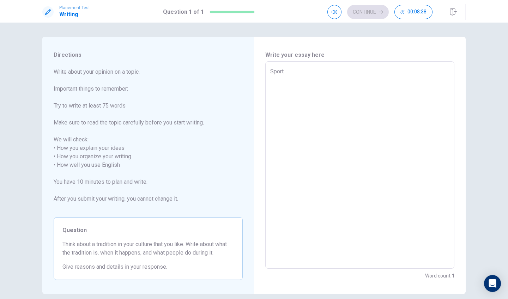
type textarea "Sport D"
type textarea "x"
type textarea "Sport Do"
type textarea "x"
type textarea "Sport Do"
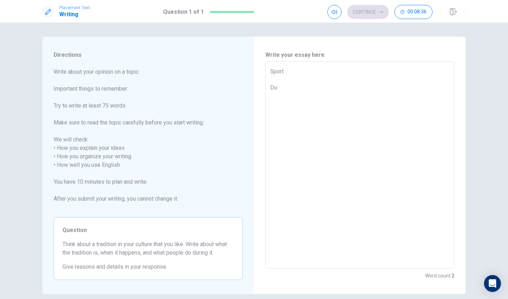
type textarea "x"
type textarea "Sport Do y"
type textarea "x"
type textarea "Sport Do yo"
type textarea "x"
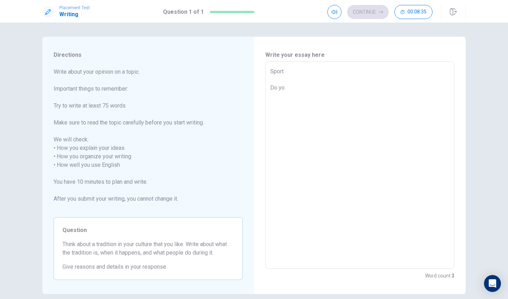
type textarea "Sport Do you"
type textarea "x"
type textarea "Sport Do you"
type textarea "x"
type textarea "Sport Do you l"
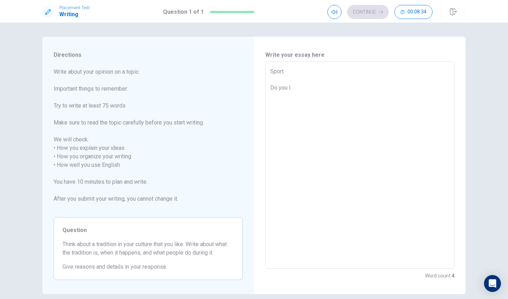
type textarea "x"
type textarea "Sport Do you li"
type textarea "x"
type textarea "Sport Do you lik"
type textarea "x"
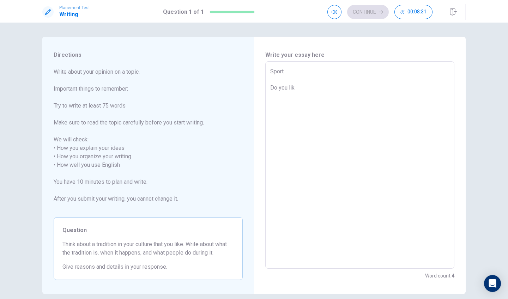
type textarea "Sport Do you like"
type textarea "x"
type textarea "Sport Do you like"
type textarea "x"
type textarea "Sport Do you like s"
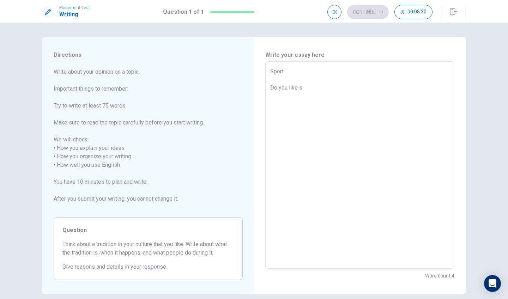
type textarea "x"
type textarea "Sport Do you like sp"
type textarea "x"
type textarea "Sport Do you like spo"
type textarea "x"
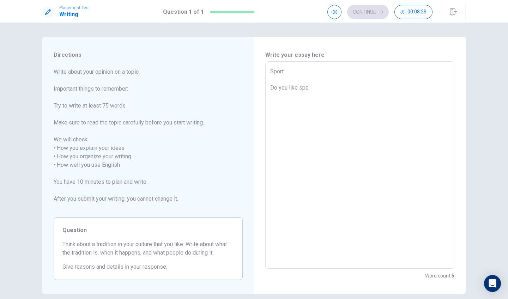
type textarea "Sport Do you like spor"
type textarea "x"
type textarea "Sport Do you like sport"
type textarea "x"
type textarea "Sport Do you like sport"
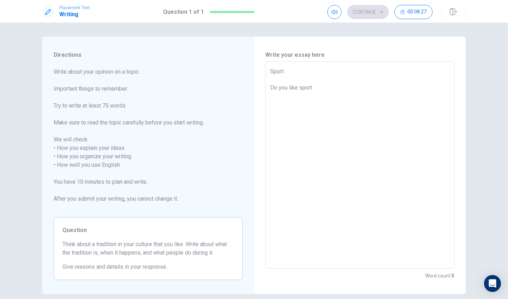
type textarea "x"
type textarea "Sport Do you like sport"
type textarea "x"
type textarea "Sport Do you like sport?"
type textarea "x"
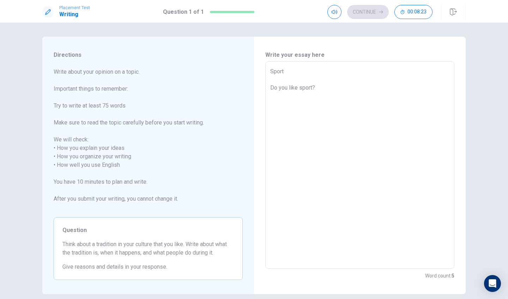
type textarea "Sport Do you like sport?"
type textarea "x"
type textarea "Sport Do you like sport? I"
type textarea "x"
type textarea "Sport Do you like sport? I"
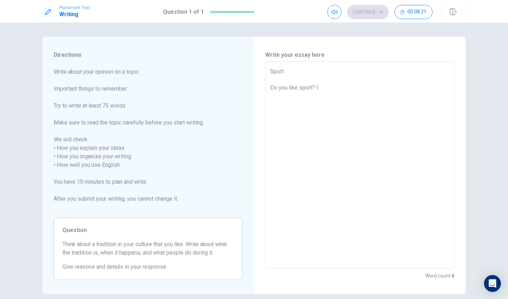
type textarea "x"
type textarea "Sport Do you like sport? I t"
type textarea "x"
type textarea "Sport Do you like sport? I th"
type textarea "x"
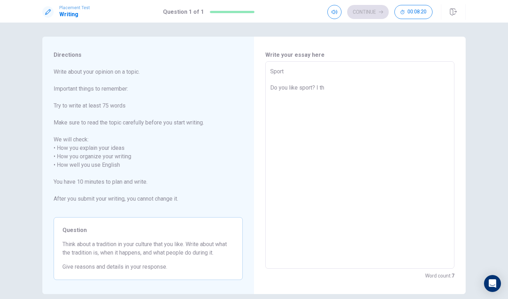
type textarea "Sport Do you like sport? I thi"
type textarea "x"
type textarea "Sport Do you like sport? I thin"
type textarea "x"
type textarea "Sport Do you like sport? I thinj"
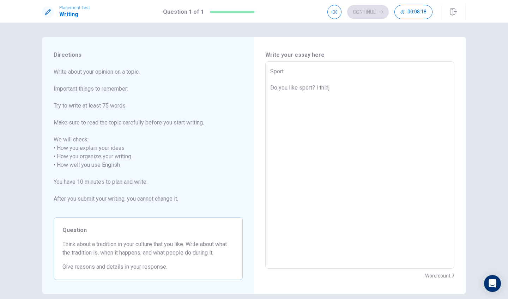
type textarea "x"
type textarea "Sport Do you like sport? I thinj\"
type textarea "x"
type textarea "Sport Do you like sport? I thinj\l"
type textarea "x"
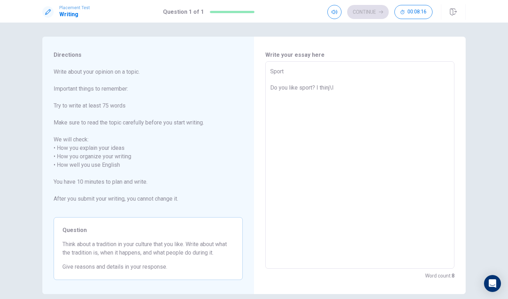
type textarea "Sport Do you like sport? I thinj\lm"
type textarea "x"
type textarea "Sport Do you like sport? I thinj\lm"
type textarea "x"
type textarea "Sport Do you like sport? I thinj\lm \"
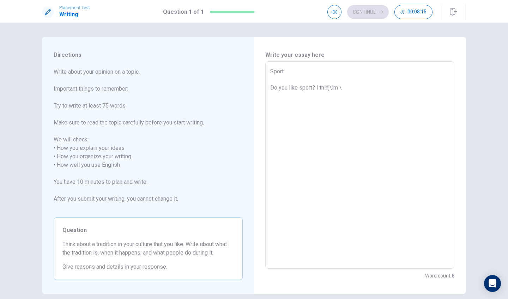
type textarea "x"
type textarea "Sport Do you like sport? I thinj\lm \\"
type textarea "x"
type textarea "Sport Do you like sport? I thinj\lm \"
type textarea "x"
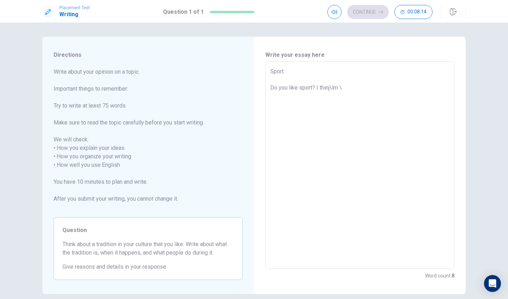
type textarea "Sport Do you like sport? I thinj\lm"
type textarea "x"
type textarea "Sport Do you like sport? I thinj\lm"
type textarea "x"
type textarea "Sport Do you like sport? I thinj\l"
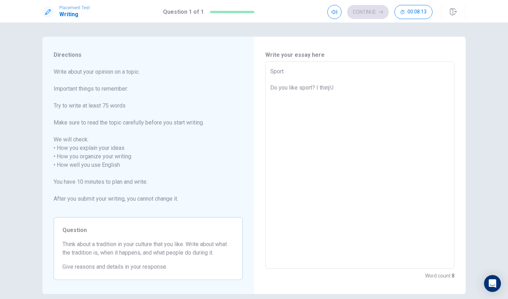
type textarea "x"
type textarea "Sport Do you like sport? I thinj\"
type textarea "x"
type textarea "Sport Do you like sport? I thinj"
type textarea "x"
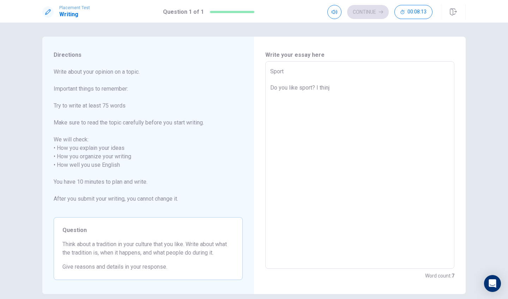
type textarea "Sport Do you like sport? I thin"
type textarea "x"
type textarea "Sport Do you like sport? I thi"
type textarea "x"
type textarea "Sport Do you like sport? I thin"
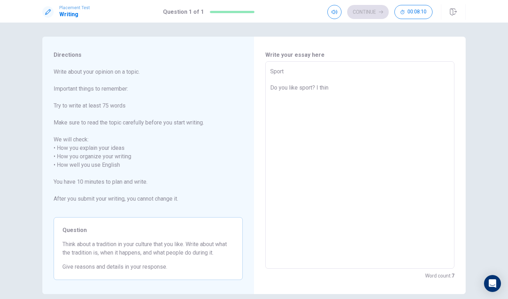
type textarea "x"
type textarea "Sport Do you like sport? I think"
type textarea "x"
type textarea "Sport Do you like sport? I think"
type textarea "x"
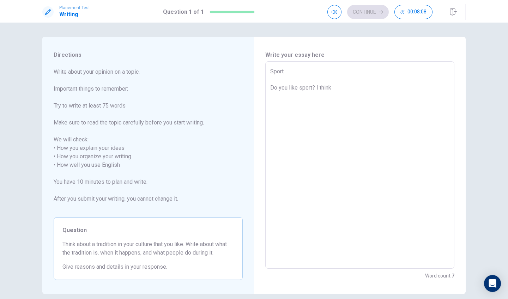
type textarea "Sport Do you like sport? I think m"
type textarea "x"
type textarea "Sport Do you like sport? I think ma"
type textarea "x"
type textarea "Sport Do you like sport? I think man"
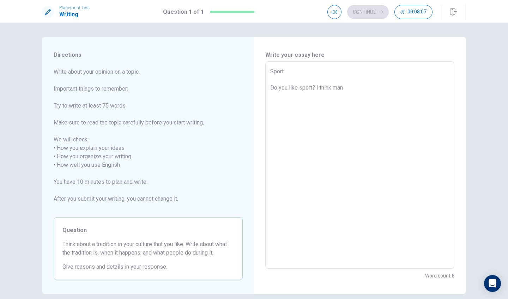
type textarea "x"
type textarea "Sport Do you like sport? I think many"
type textarea "x"
type textarea "Sport Do you like sport? I think many"
type textarea "x"
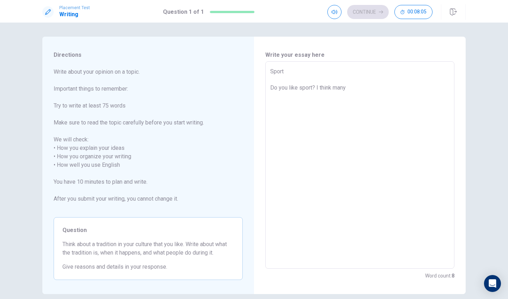
type textarea "Sport Do you like sport? I think many p"
type textarea "x"
type textarea "Sport Do you like sport? I think many pe"
type textarea "x"
type textarea "Sport Do you like sport? I think many peo"
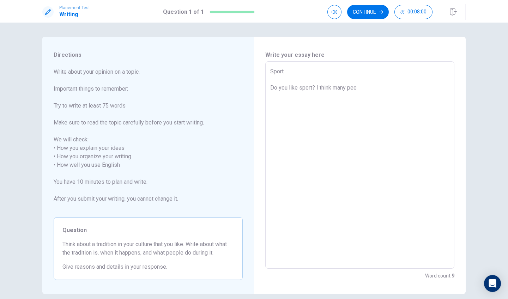
type textarea "x"
type textarea "Sport Do you like sport? I think many peop"
type textarea "x"
type textarea "Sport Do you like sport? I think many peopl"
type textarea "x"
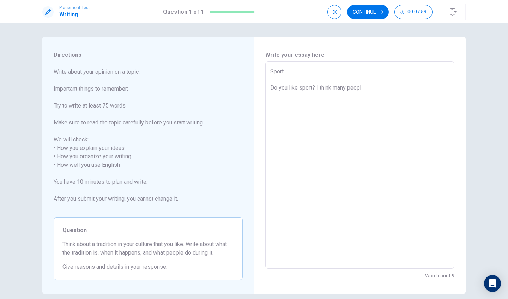
type textarea "Sport Do you like sport? I think many people"
type textarea "x"
type textarea "Sport Do you like sport? I think many people"
type textarea "x"
type textarea "Sport Do you like sport? I think many people u"
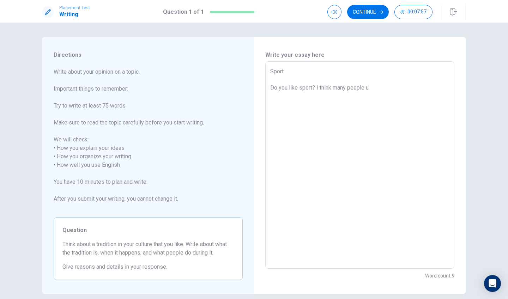
type textarea "x"
type textarea "Sport Do you like sport? I think many people us"
type textarea "x"
type textarea "Sport Do you like sport? I think many people us"
type textarea "x"
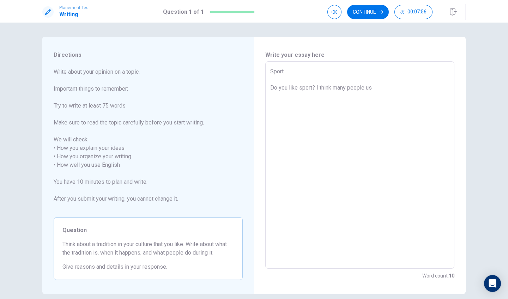
type textarea "Sport Do you like sport? I think many people us"
type textarea "x"
type textarea "Sport Do you like sport? I think many people u"
type textarea "x"
type textarea "Sport Do you like sport? I think many people"
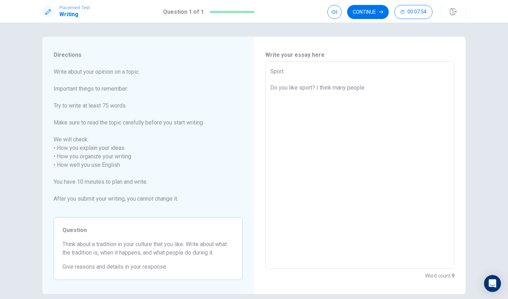
type textarea "x"
type textarea "Sport Do you like sport? I think many people i"
type textarea "x"
type textarea "Sport Do you like sport? I think many people is"
type textarea "x"
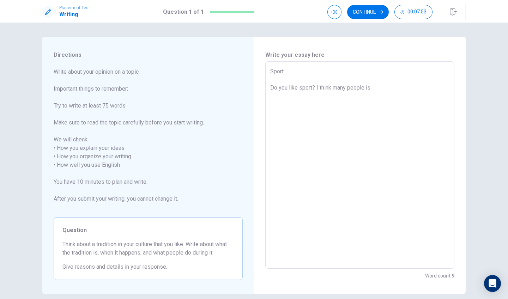
type textarea "Sport Do you like sport? I think many people is"
type textarea "x"
type textarea "Sport Do you like sport? I think many people is k"
type textarea "x"
type textarea "Sport Do you like sport? I think many people is ki"
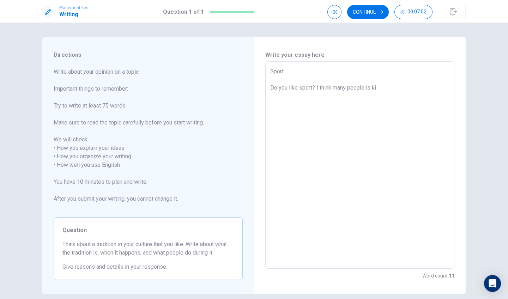
type textarea "x"
type textarea "Sport Do you like sport? I think many people is k"
type textarea "x"
type textarea "Sport Do you like sport? I think many people is"
type textarea "x"
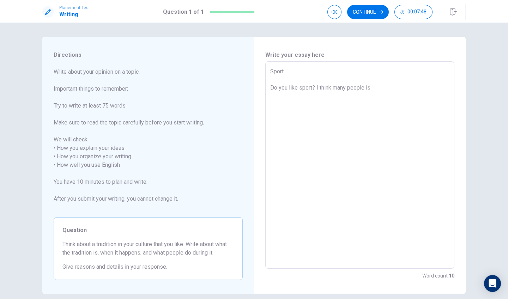
type textarea "Sport Do you like sport? I think many people is l"
type textarea "x"
type textarea "Sport Do you like sport? I think many people is li"
type textarea "x"
type textarea "Sport Do you like sport? I think many people is lik"
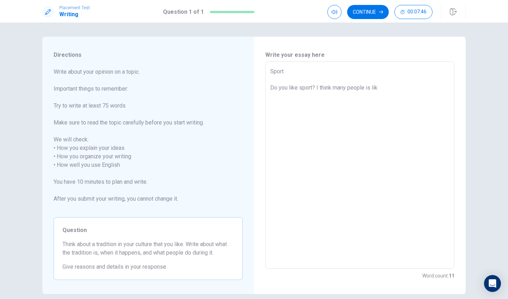
type textarea "x"
type textarea "Sport Do you like sport? I think many people is like"
type textarea "x"
type textarea "Sport Do you like sport? I think many people is like"
type textarea "x"
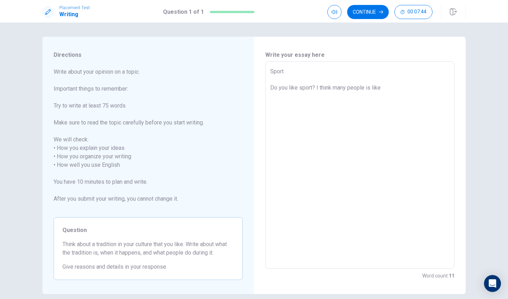
type textarea "Sport Do you like sport? I think many people is like s"
type textarea "x"
type textarea "Sport Do you like sport? I think many people is like sp"
type textarea "x"
type textarea "Sport Do you like sport? I think many people is like spo"
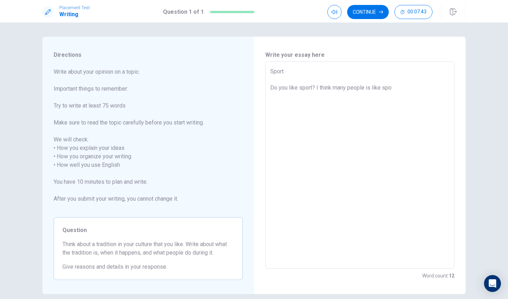
type textarea "x"
type textarea "Sport Do you like sport? I think many people is like spor"
type textarea "x"
type textarea "Sport Do you like sport? I think many people is like sport"
type textarea "x"
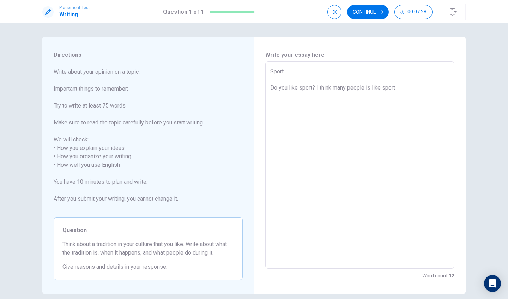
type textarea "Sport Do you like sport? I think many people is like sport,"
type textarea "x"
type textarea "Sport Do you like sport? I think many people is like sport,"
type textarea "x"
type textarea "Sport Do you like sport? I think many people is like sport, a"
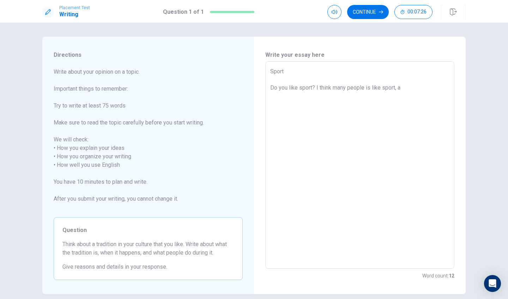
type textarea "x"
type textarea "Sport Do you like sport? I think many people is like sport, an"
type textarea "x"
type textarea "Sport Do you like sport? I think many people is like sport, and"
type textarea "x"
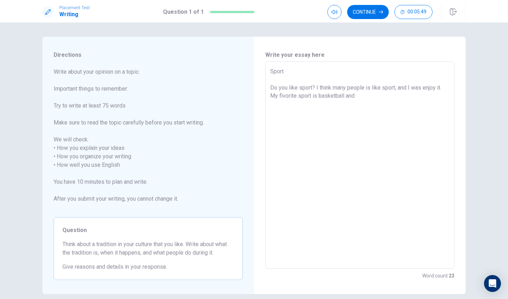
click at [439, 90] on textarea "Sport Do you like sport? I think many people is like sport, and I was enjoy it.…" at bounding box center [359, 165] width 179 height 196
click at [441, 88] on textarea "Sport Do you like sport? I think many people is like sport, and I was enjoy it.…" at bounding box center [359, 165] width 179 height 196
click at [382, 111] on textarea "Sport Do you like sport? I think many people is like sport, and I was enjoy it …" at bounding box center [359, 165] width 179 height 196
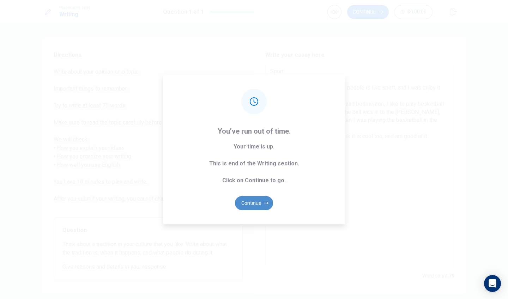
click at [253, 202] on button "Continue" at bounding box center [254, 203] width 38 height 14
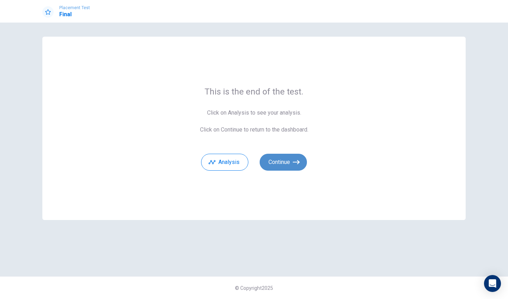
click at [289, 161] on button "Continue" at bounding box center [282, 162] width 47 height 17
